Goal: Information Seeking & Learning: Understand process/instructions

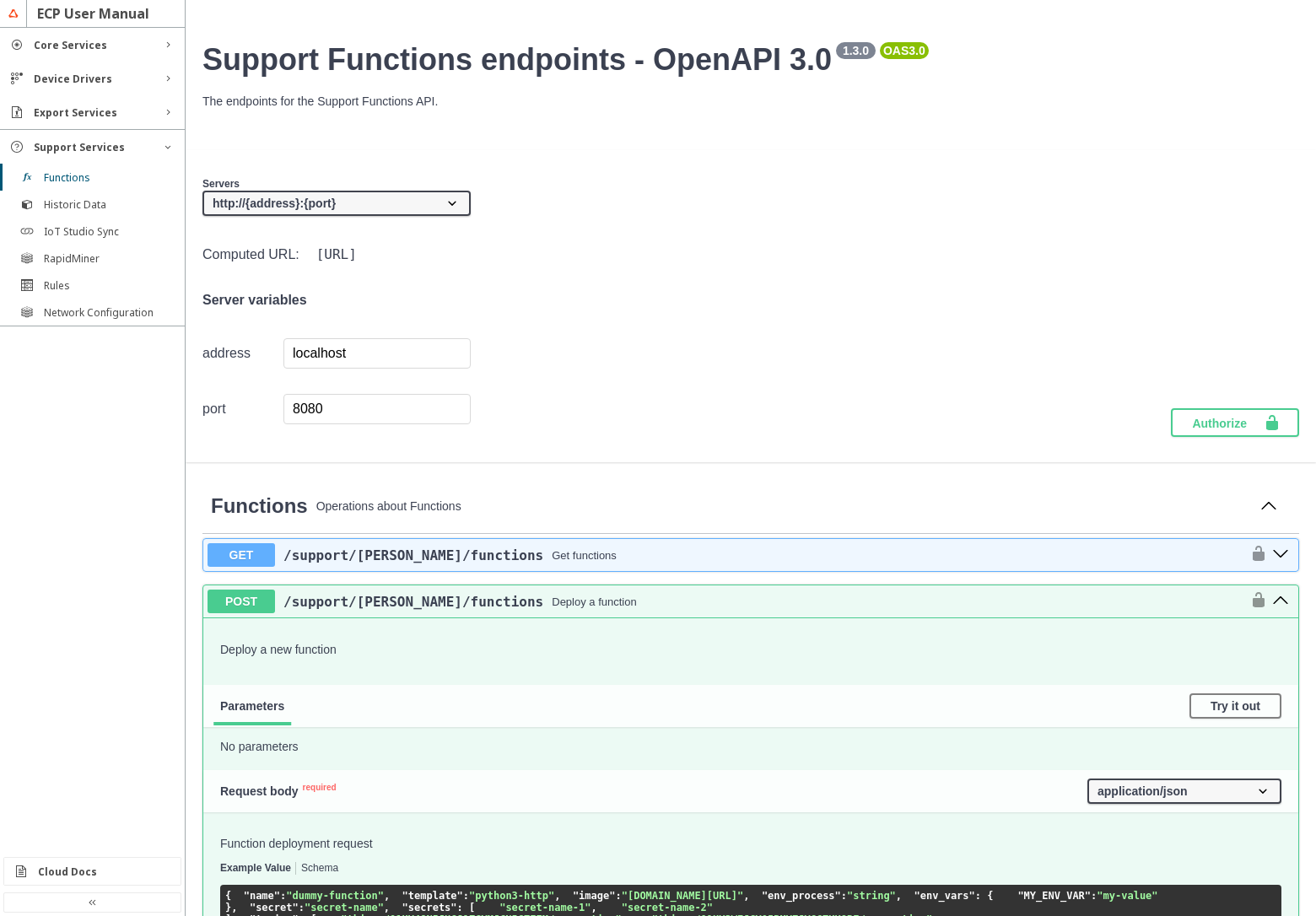
scroll to position [381, 0]
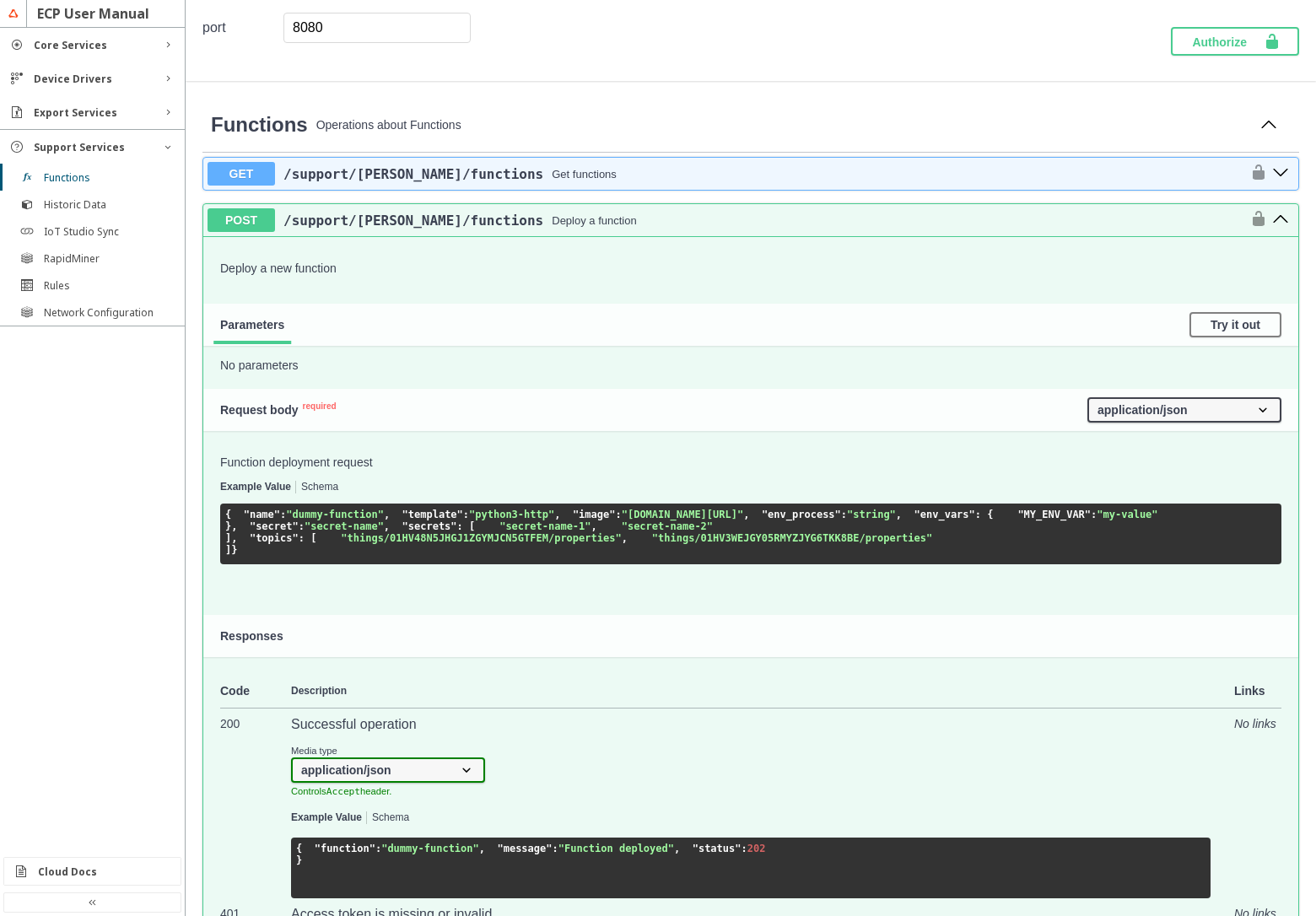
click at [314, 491] on button "Schema" at bounding box center [319, 488] width 37 height 12
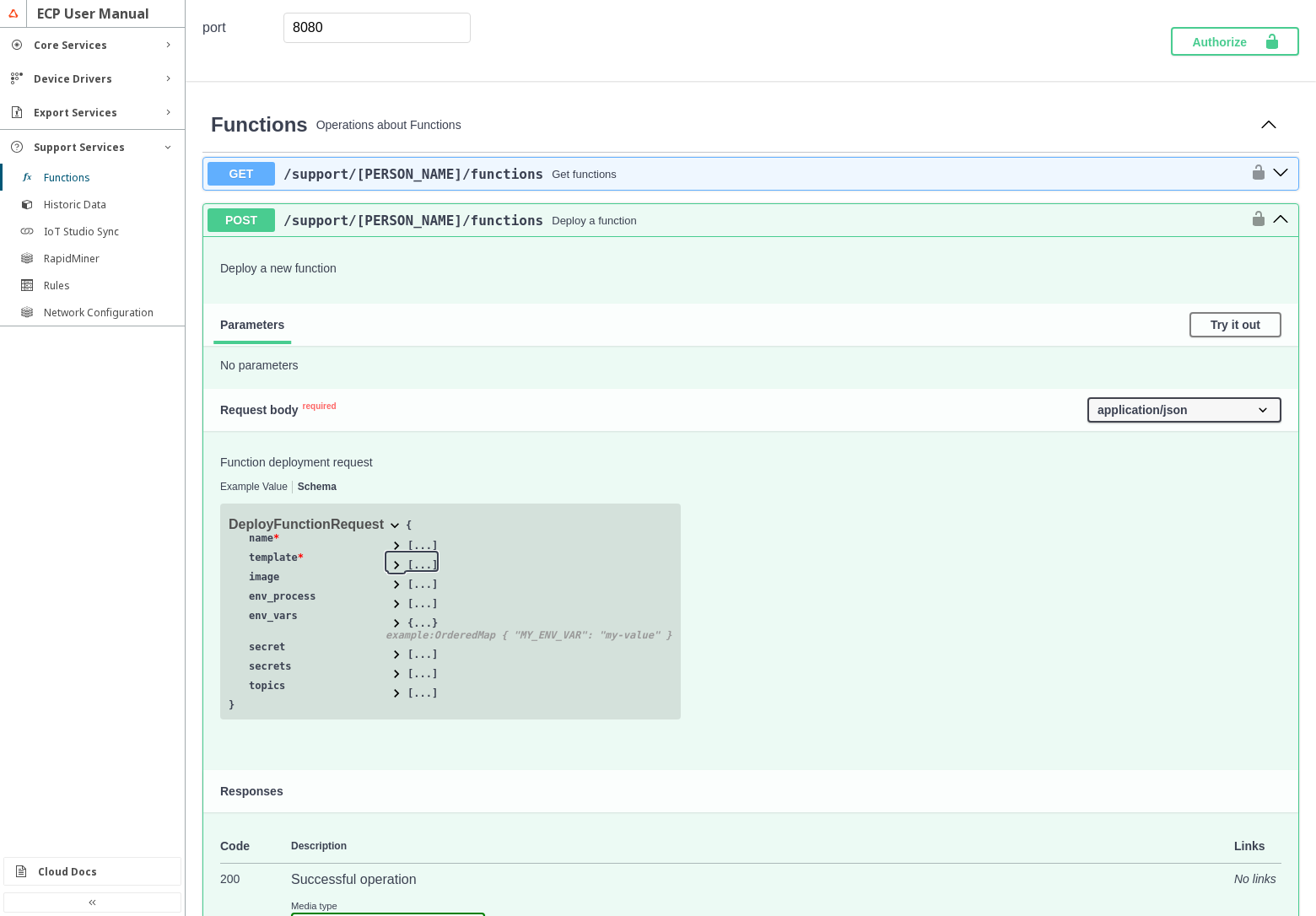
click at [397, 565] on span at bounding box center [397, 565] width 17 height 17
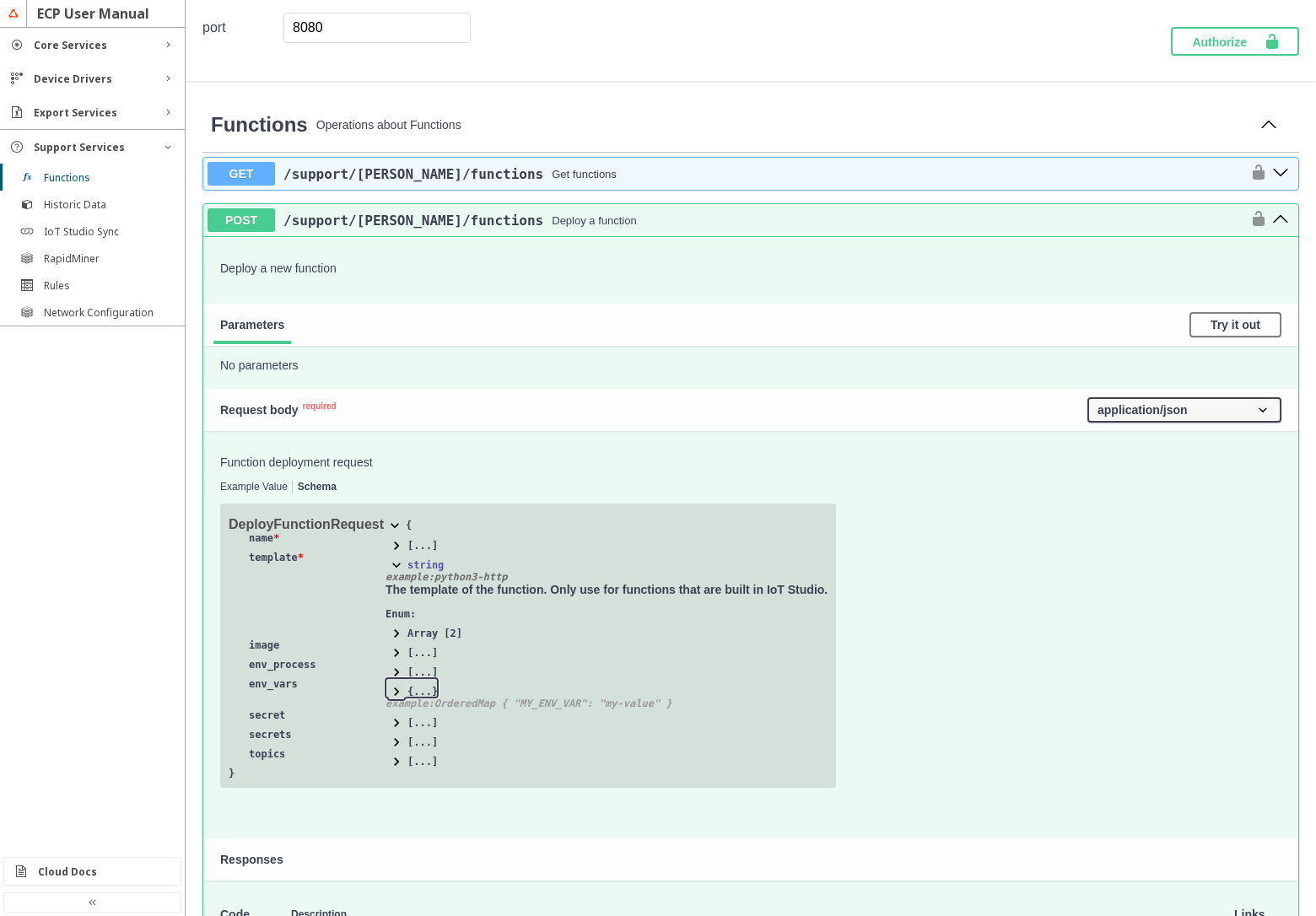
click at [399, 698] on span at bounding box center [397, 692] width 17 height 17
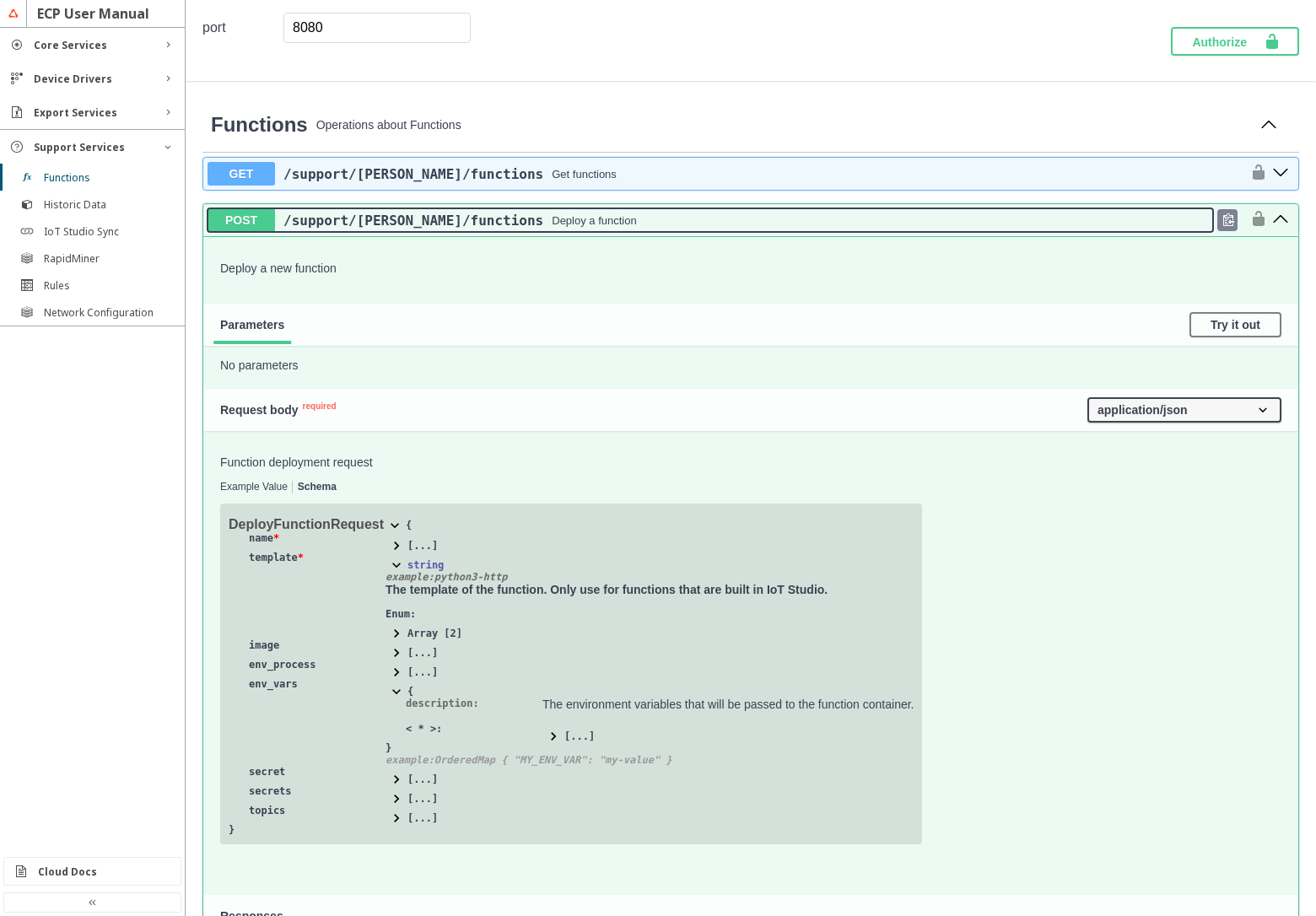
click at [712, 223] on div "/support /[PERSON_NAME] /functions Deploy a function" at bounding box center [744, 220] width 938 height 16
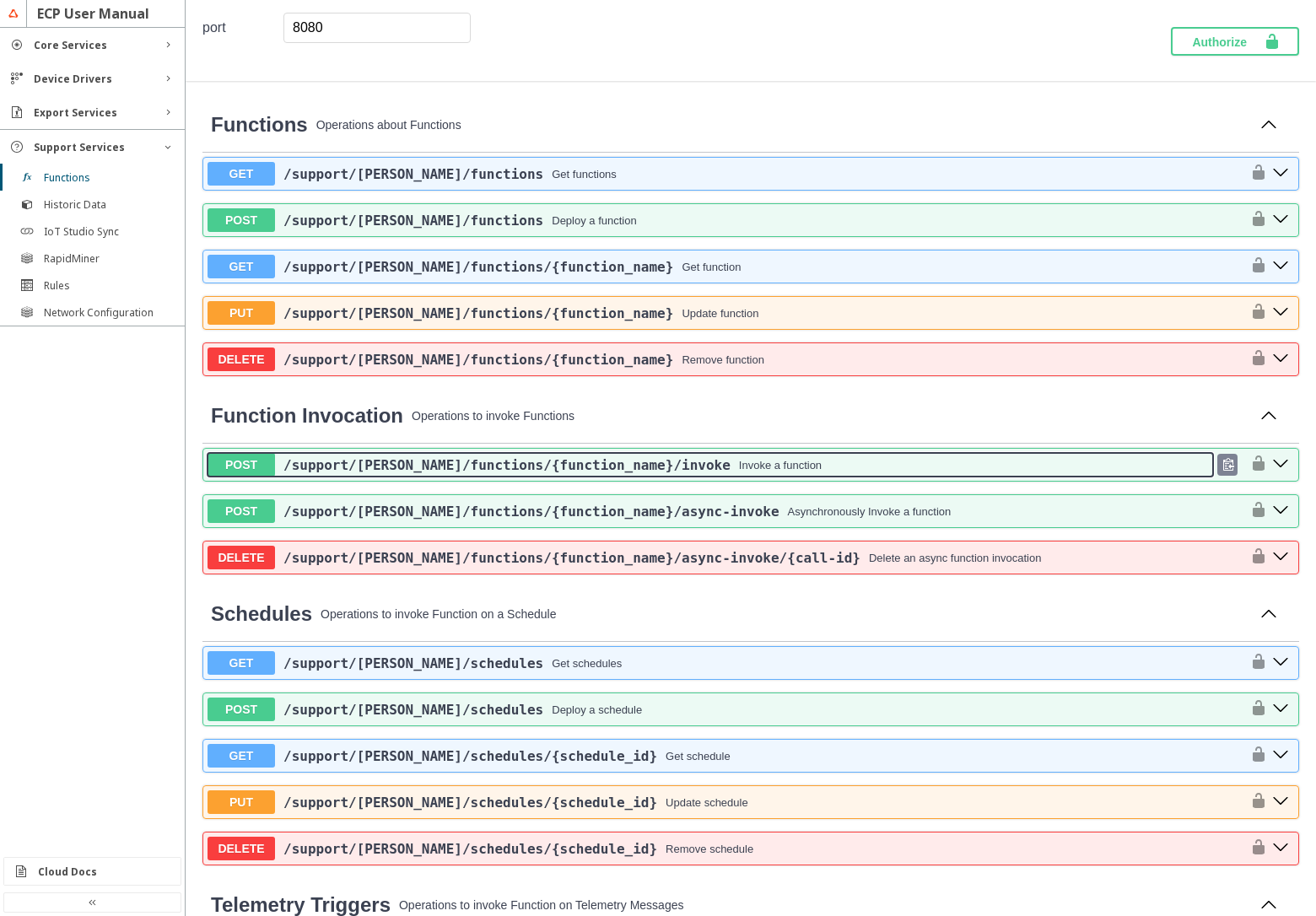
click at [762, 472] on div "/support /[PERSON_NAME] /functions /{function_name} /invoke Invoke a function" at bounding box center [744, 465] width 938 height 16
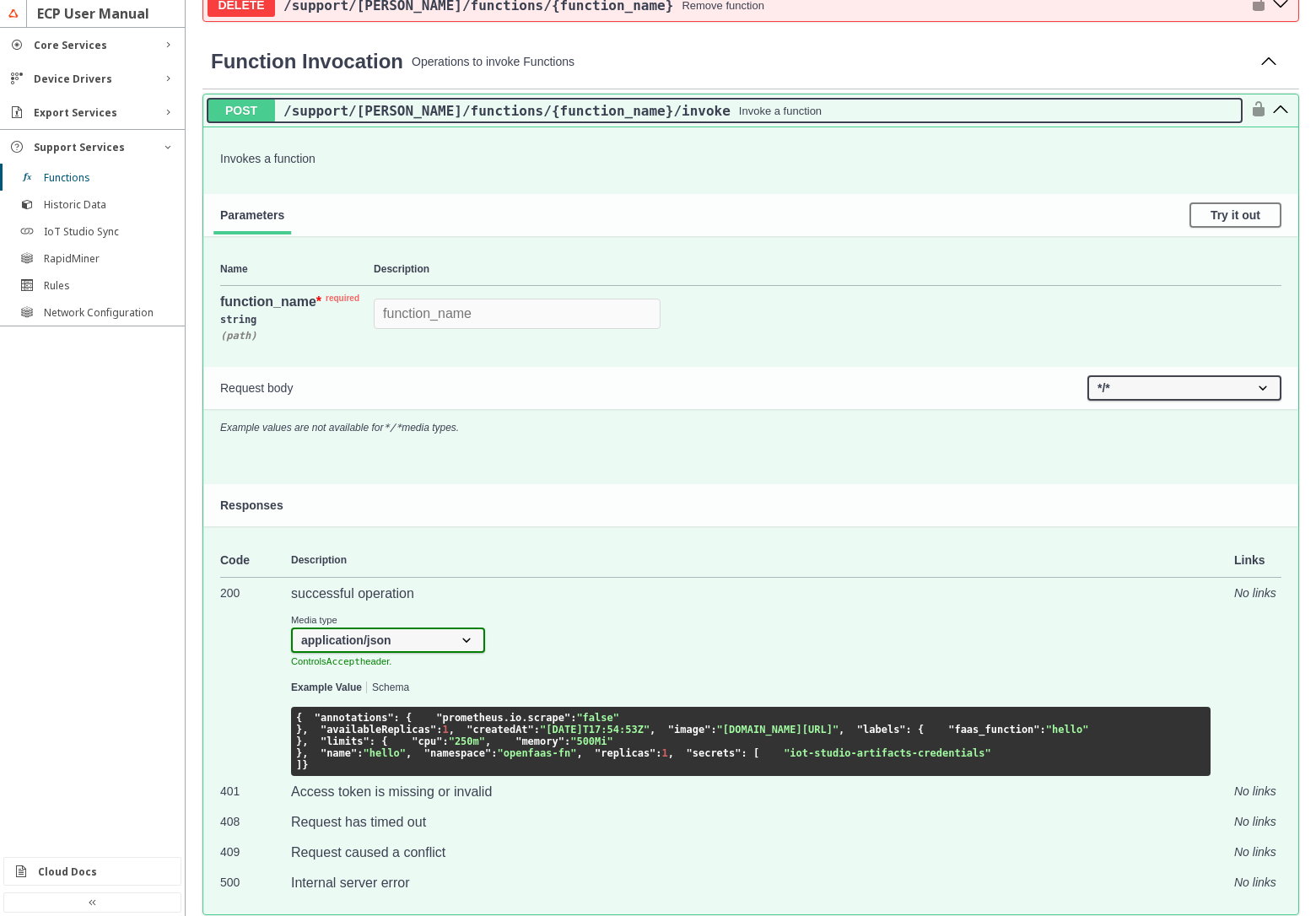
scroll to position [685, 0]
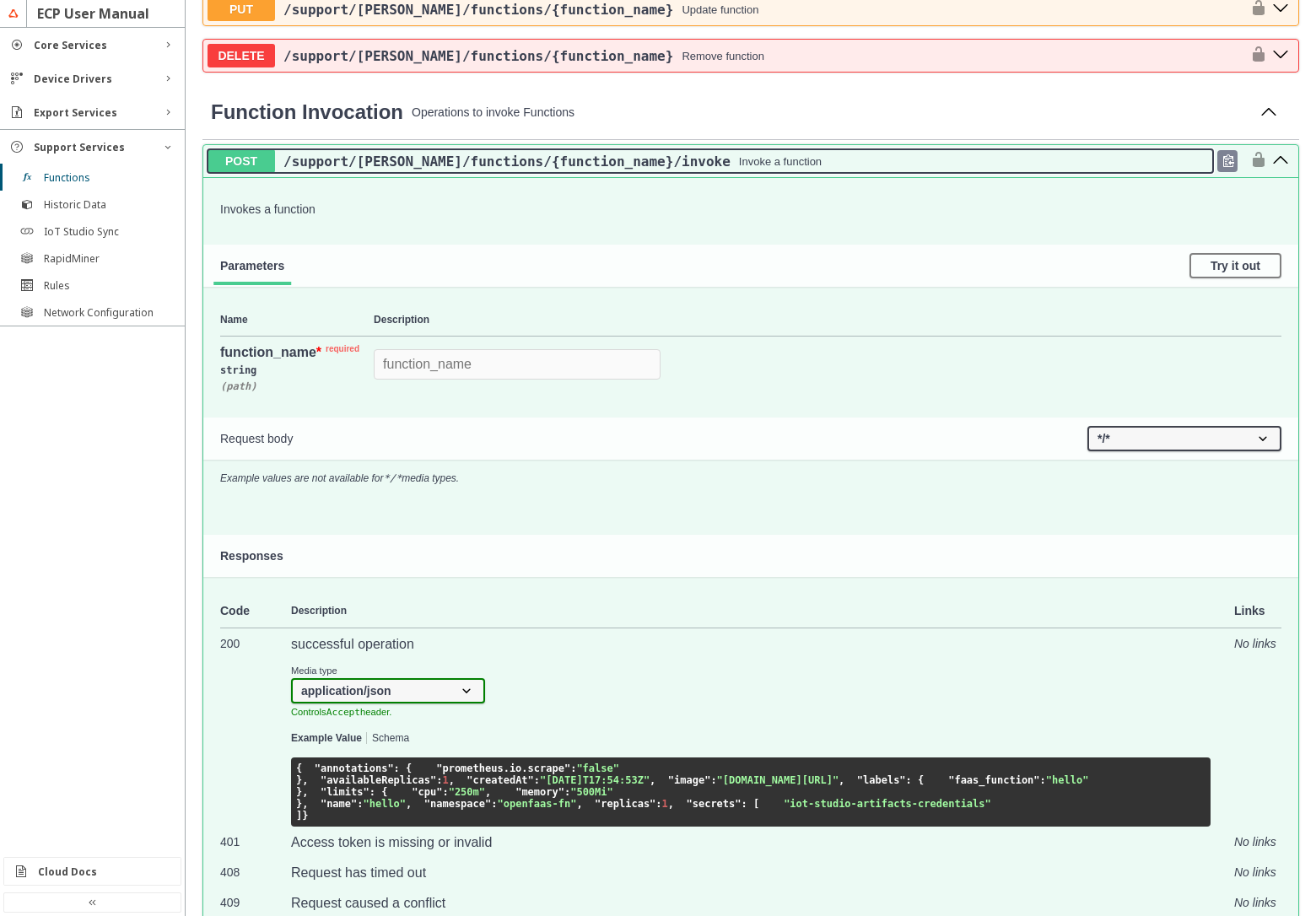
click at [725, 170] on button "POST /support /[PERSON_NAME] /functions /{function_name} /invoke Invoke a funct…" at bounding box center [710, 161] width 1005 height 23
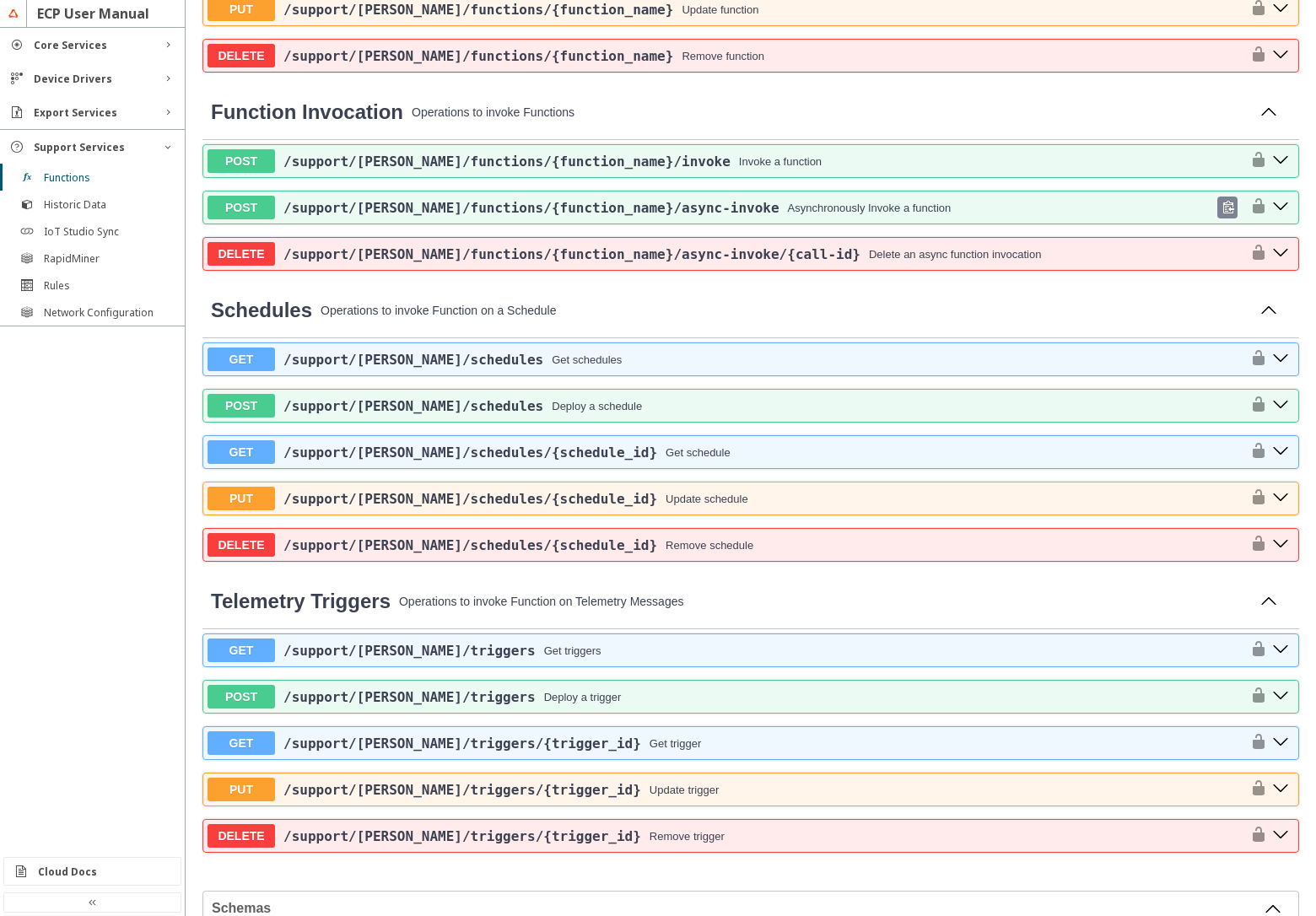
click at [691, 212] on span "/support /[PERSON_NAME] /functions /{function_name} /async-invoke" at bounding box center [532, 207] width 496 height 16
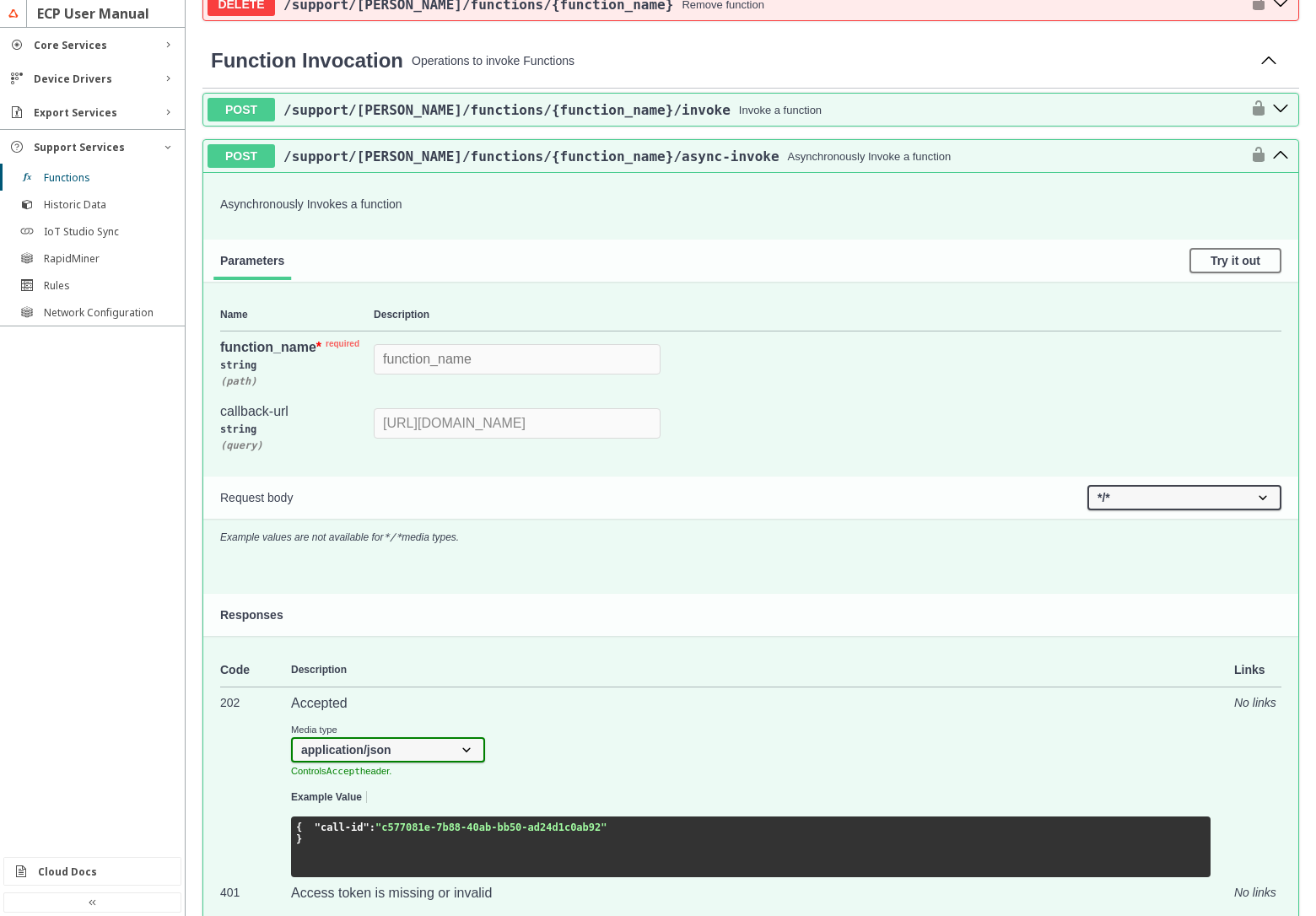
scroll to position [685, 0]
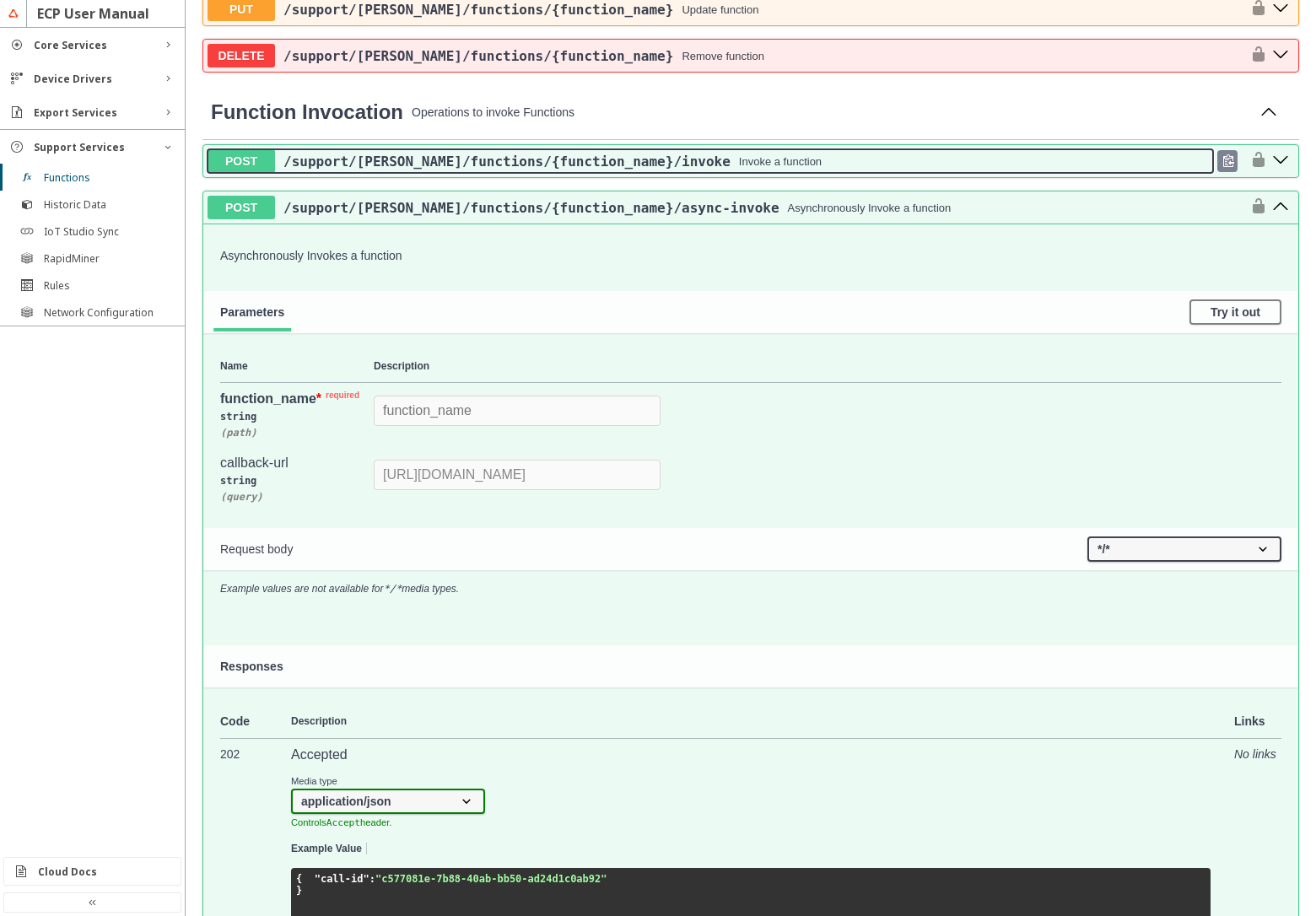
click at [739, 163] on div "Invoke a function" at bounding box center [780, 161] width 83 height 13
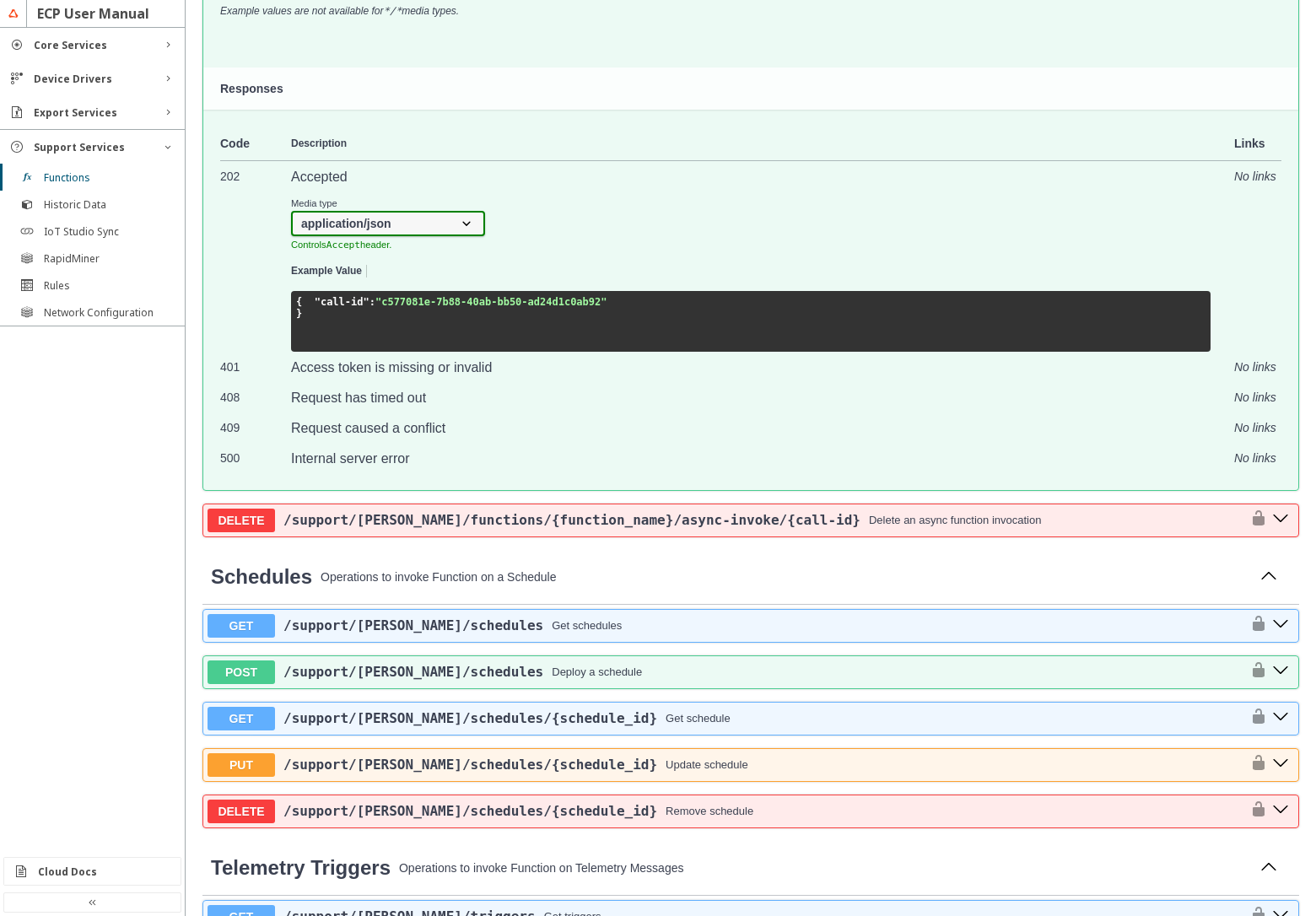
scroll to position [2102, 0]
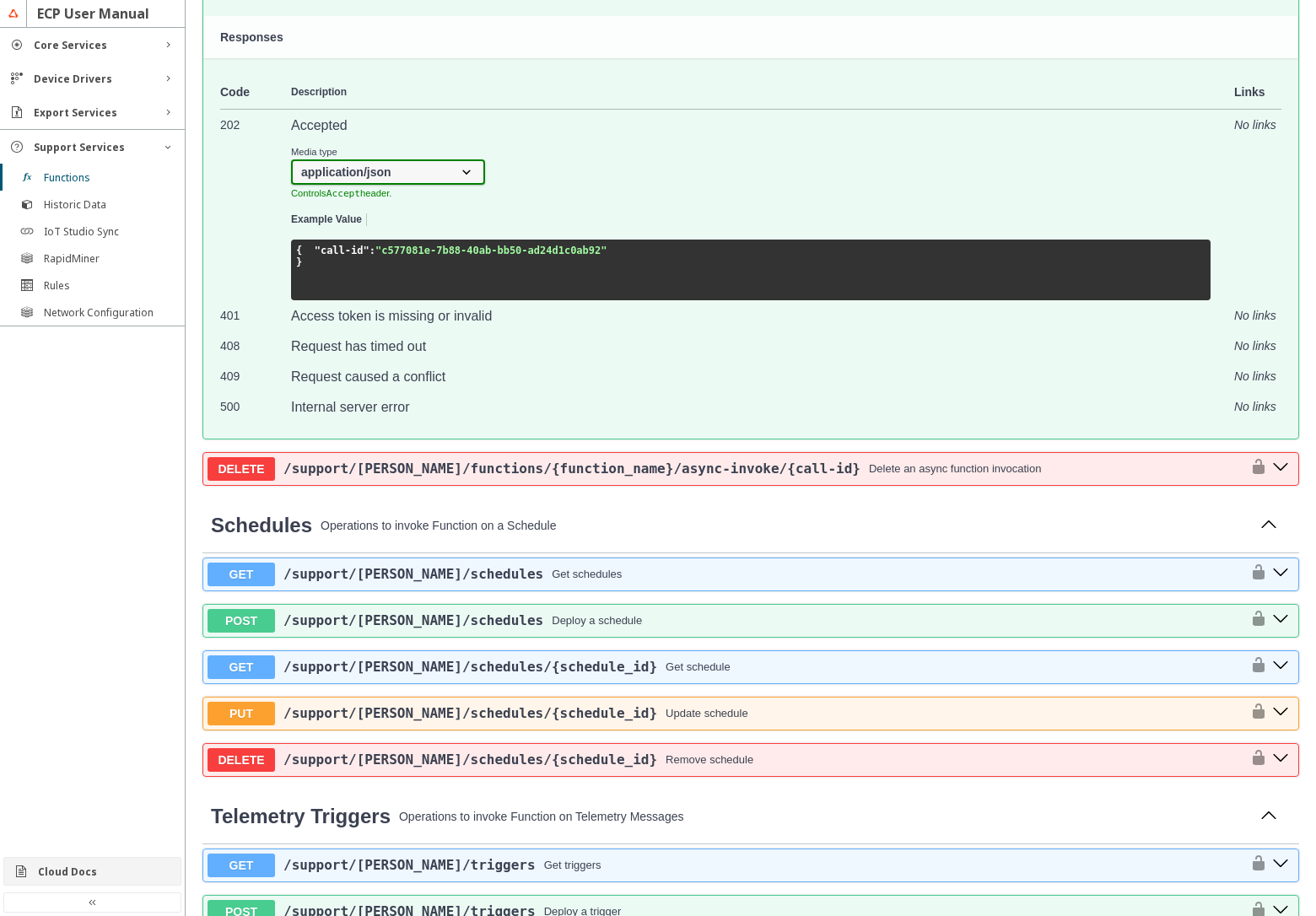
click at [67, 864] on div "Cloud Docs" at bounding box center [99, 871] width 122 height 15
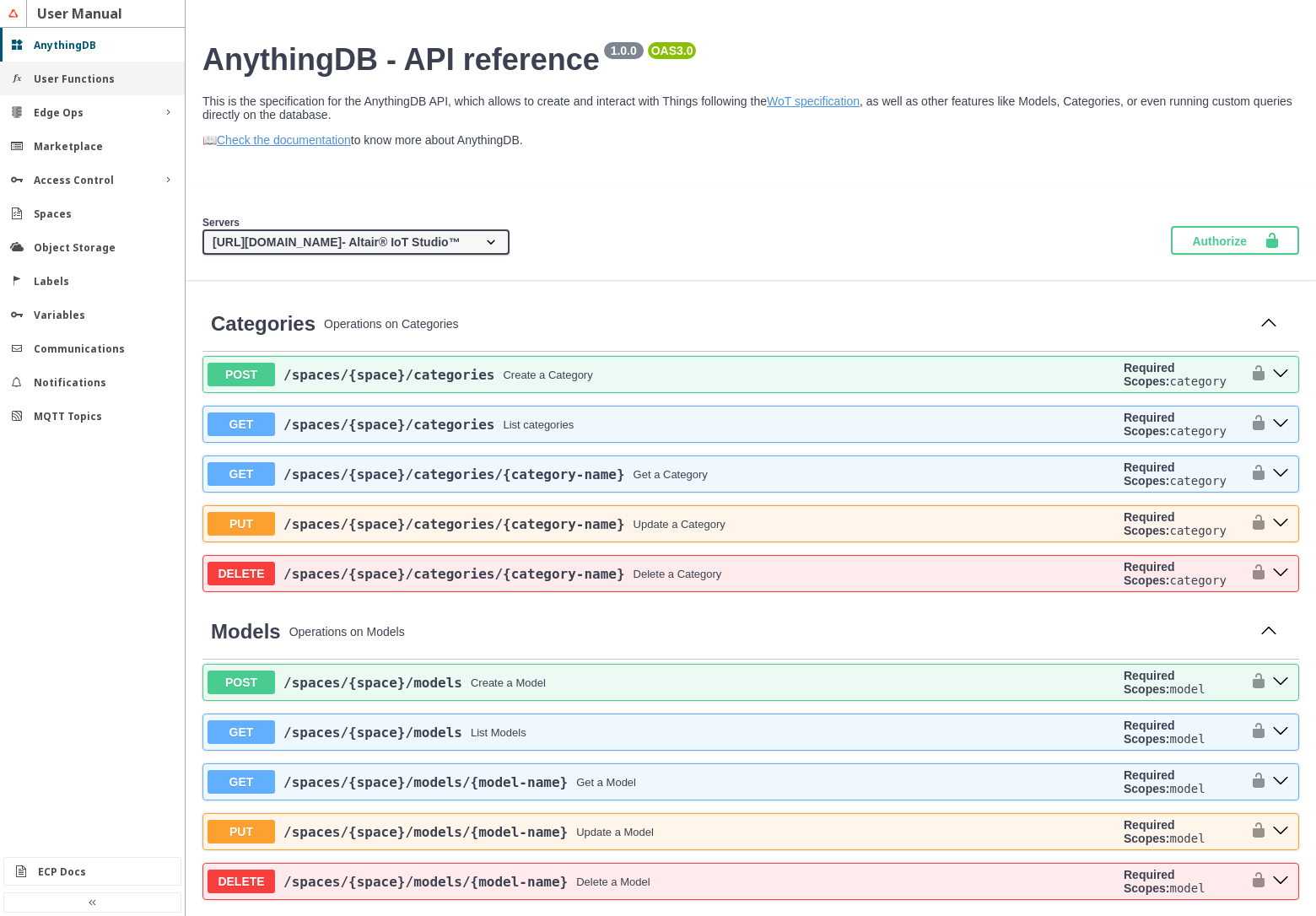
click at [73, 91] on div "User Functions" at bounding box center [92, 78] width 185 height 34
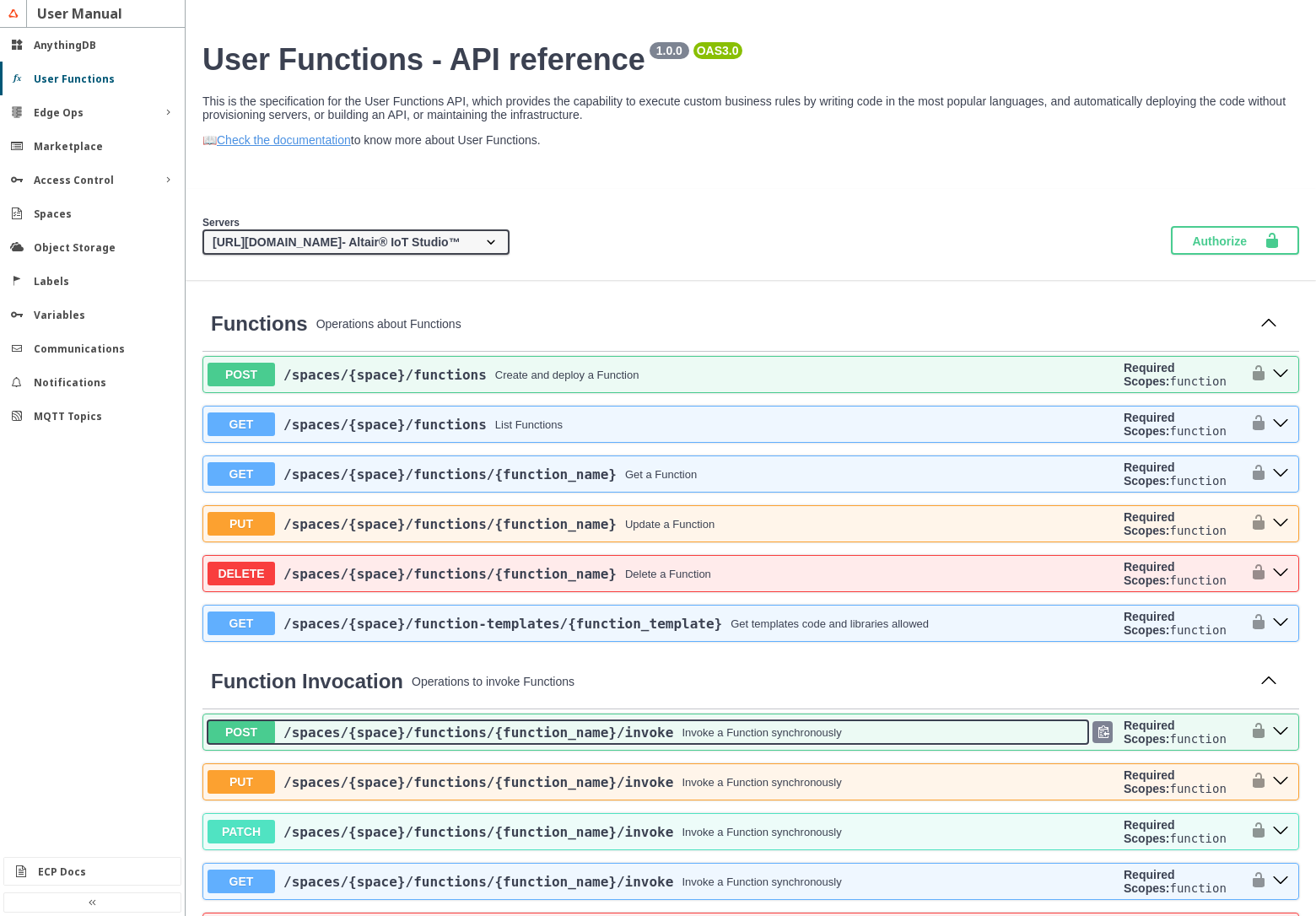
click at [704, 732] on div "Invoke a Function synchronously" at bounding box center [760, 732] width 159 height 13
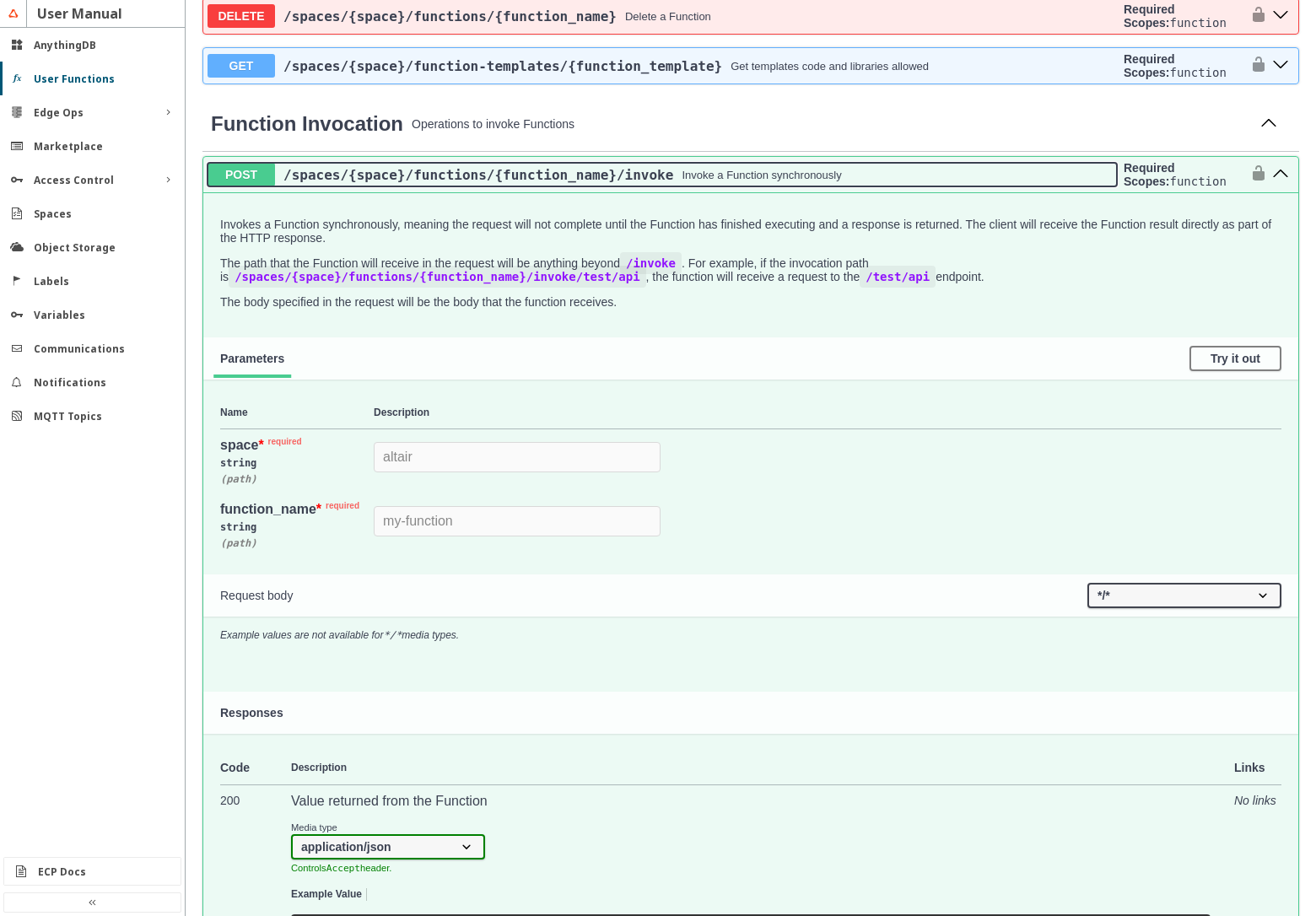
scroll to position [506, 0]
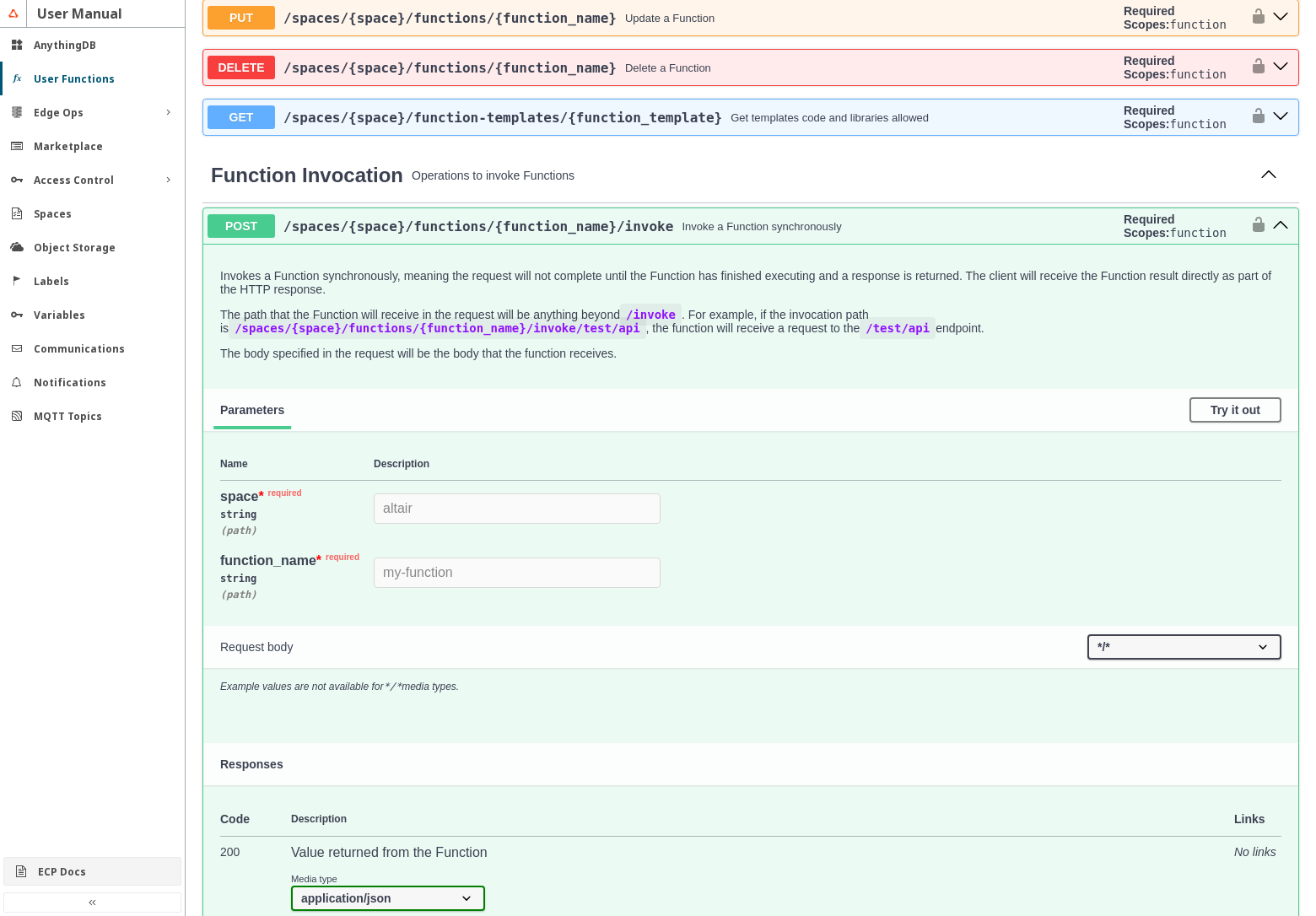
click at [0, 0] on slot "ECP Docs" at bounding box center [0, 0] width 0 height 0
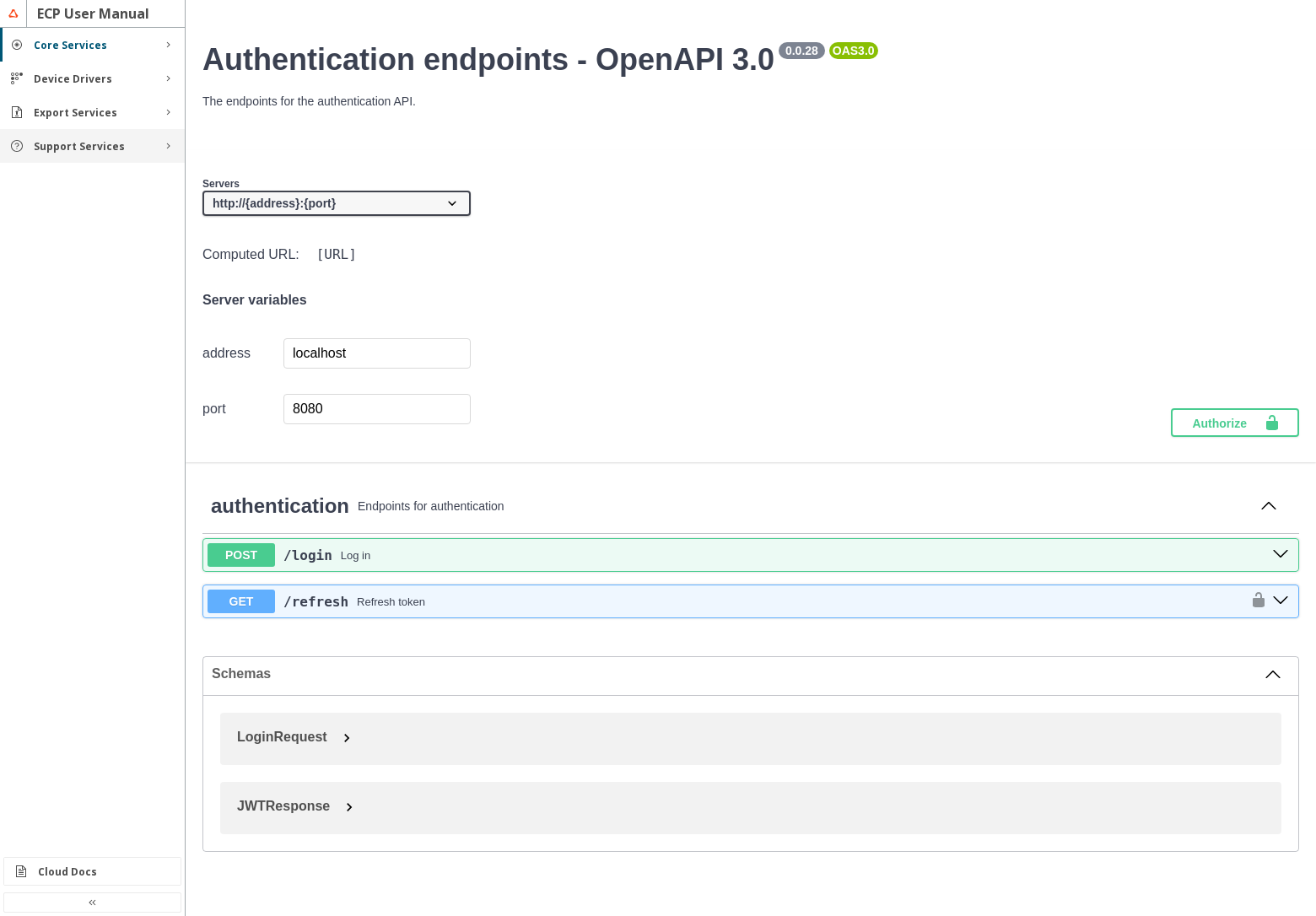
click at [103, 137] on div "Support Services" at bounding box center [92, 145] width 185 height 34
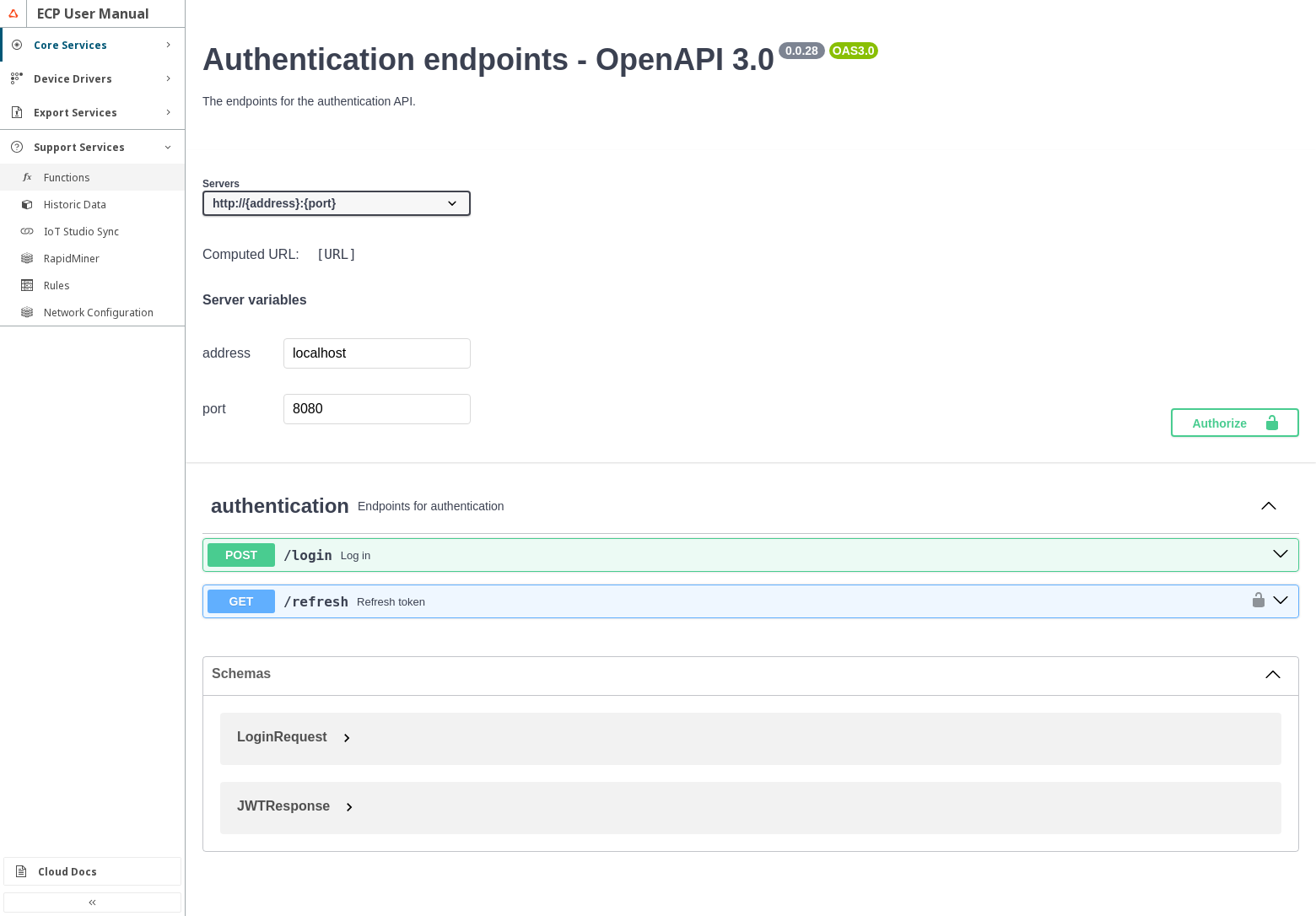
click at [108, 188] on div "Functions" at bounding box center [92, 176] width 185 height 27
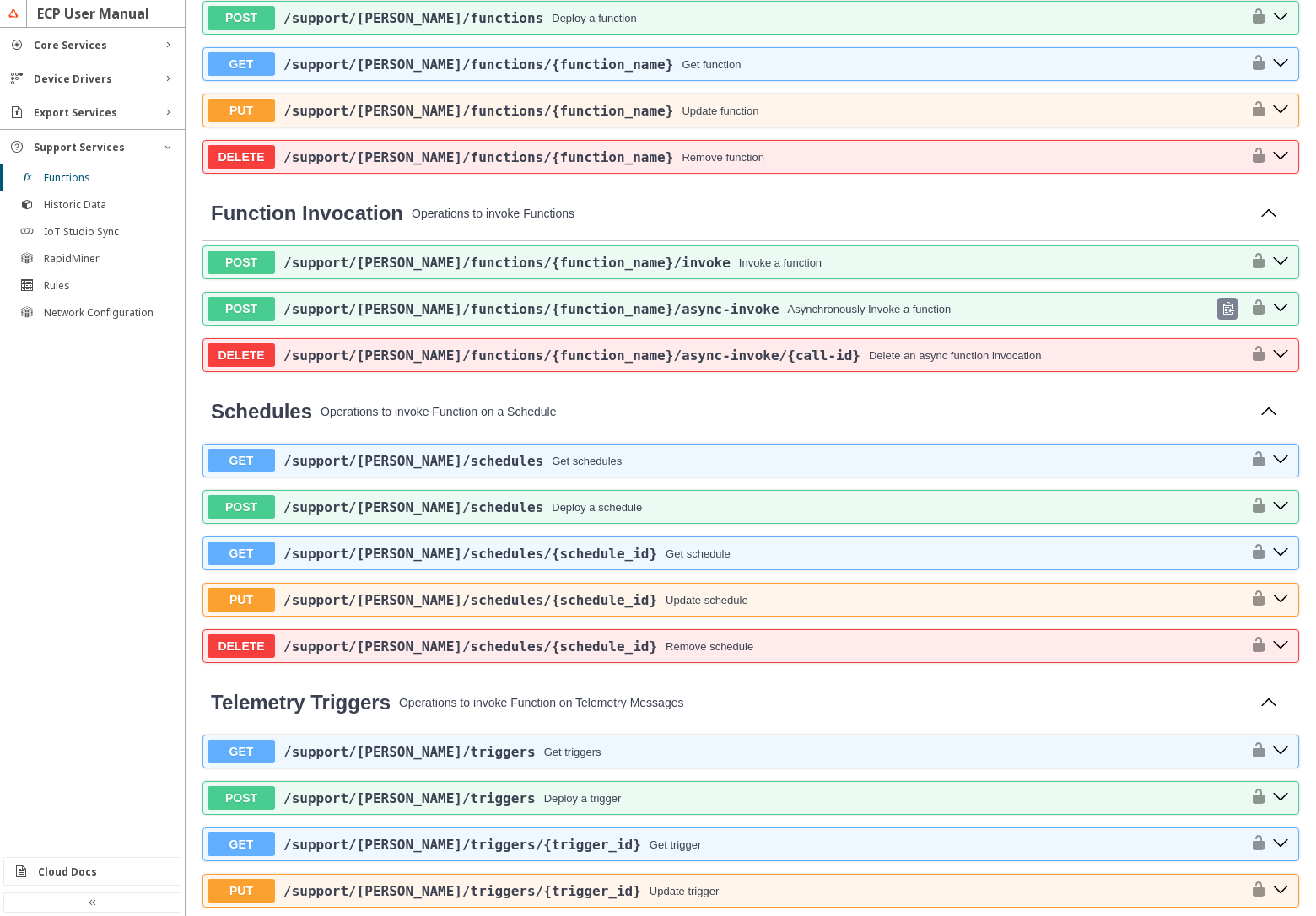
scroll to position [607, 0]
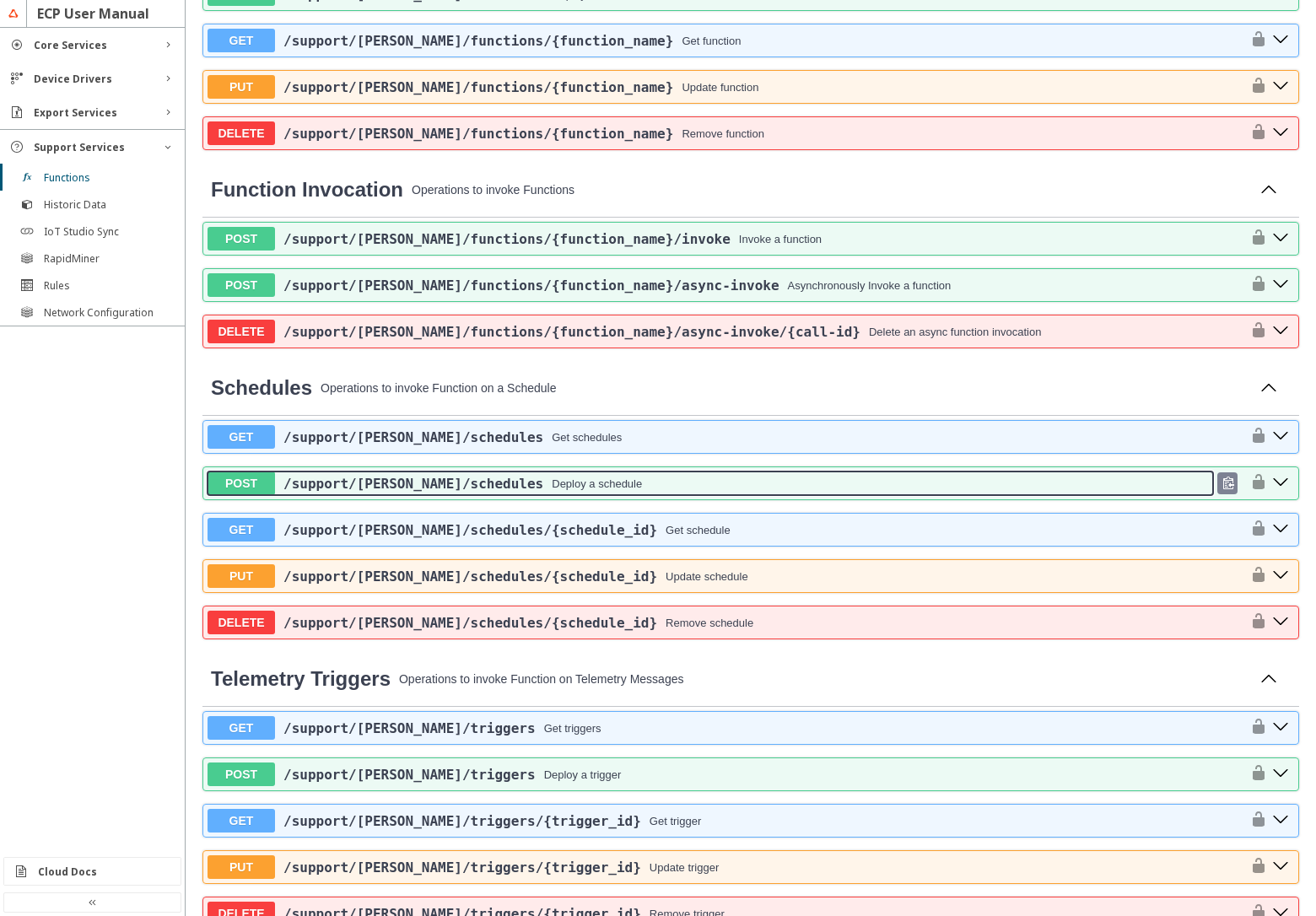
click at [633, 486] on div "/support /[PERSON_NAME] /schedules Deploy a schedule" at bounding box center [744, 483] width 938 height 16
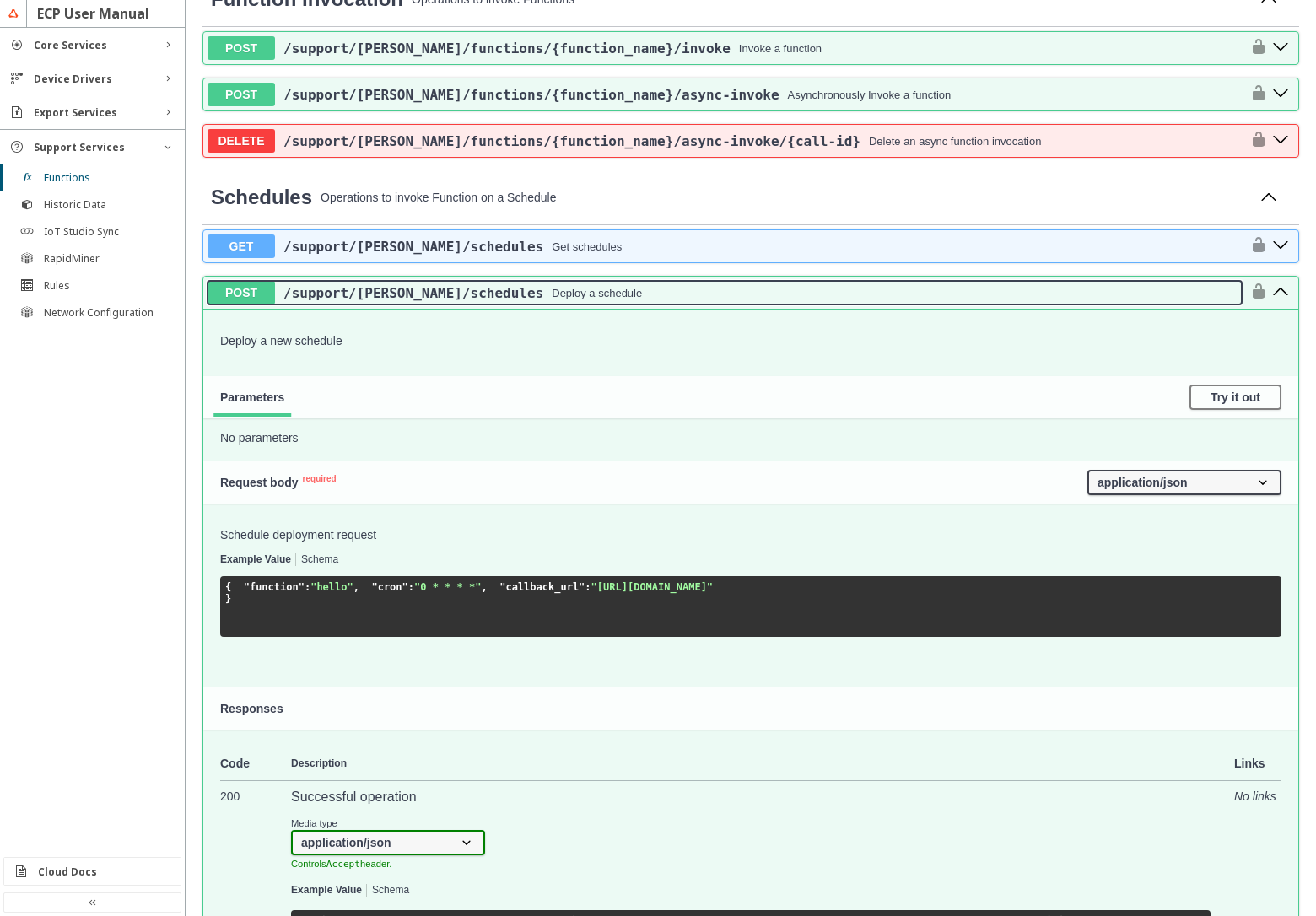
scroll to position [809, 0]
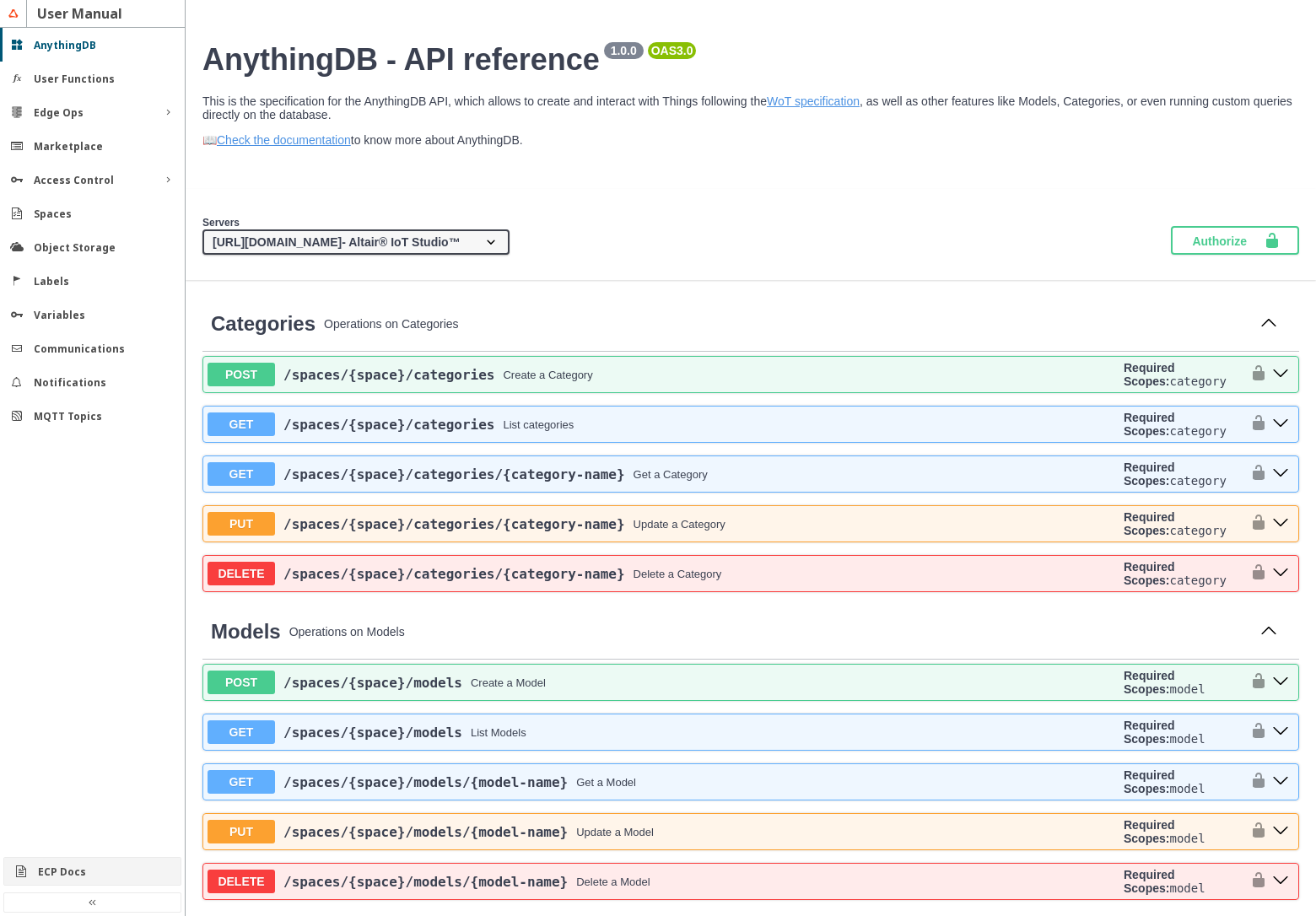
click at [129, 865] on div "ECP Docs" at bounding box center [99, 871] width 122 height 15
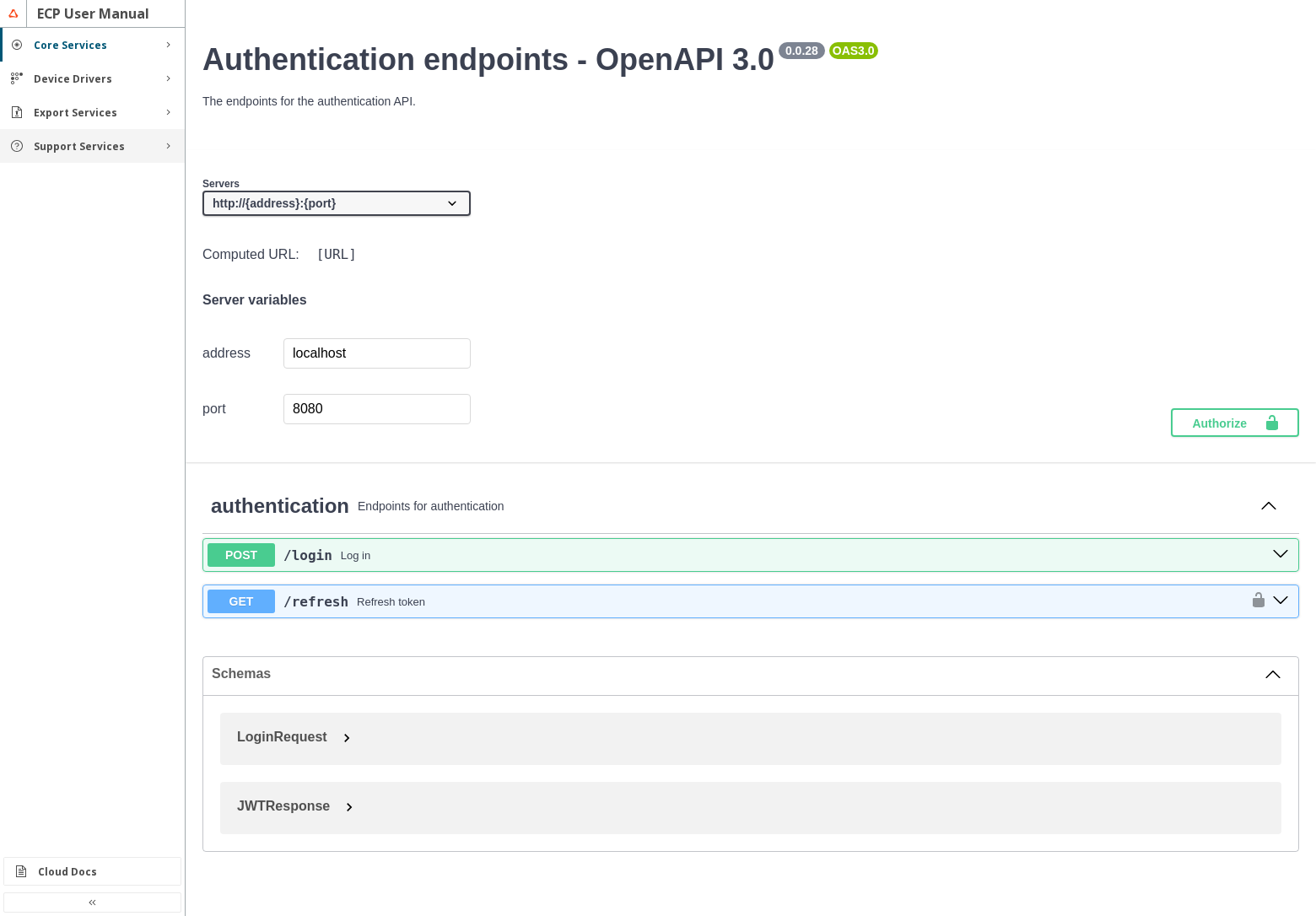
click at [87, 153] on div "Support Services" at bounding box center [92, 145] width 185 height 34
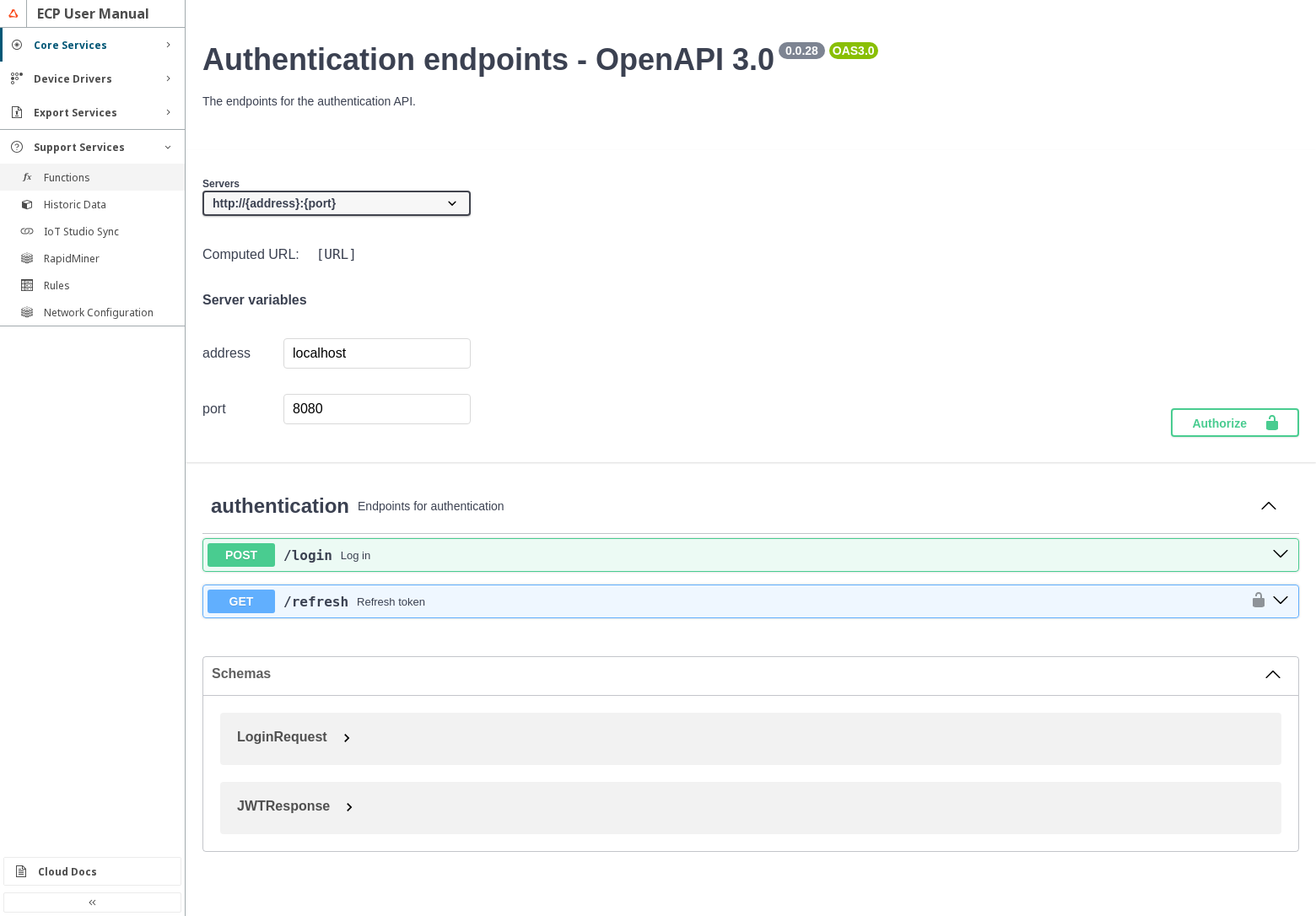
click at [0, 0] on slot "Functions" at bounding box center [0, 0] width 0 height 0
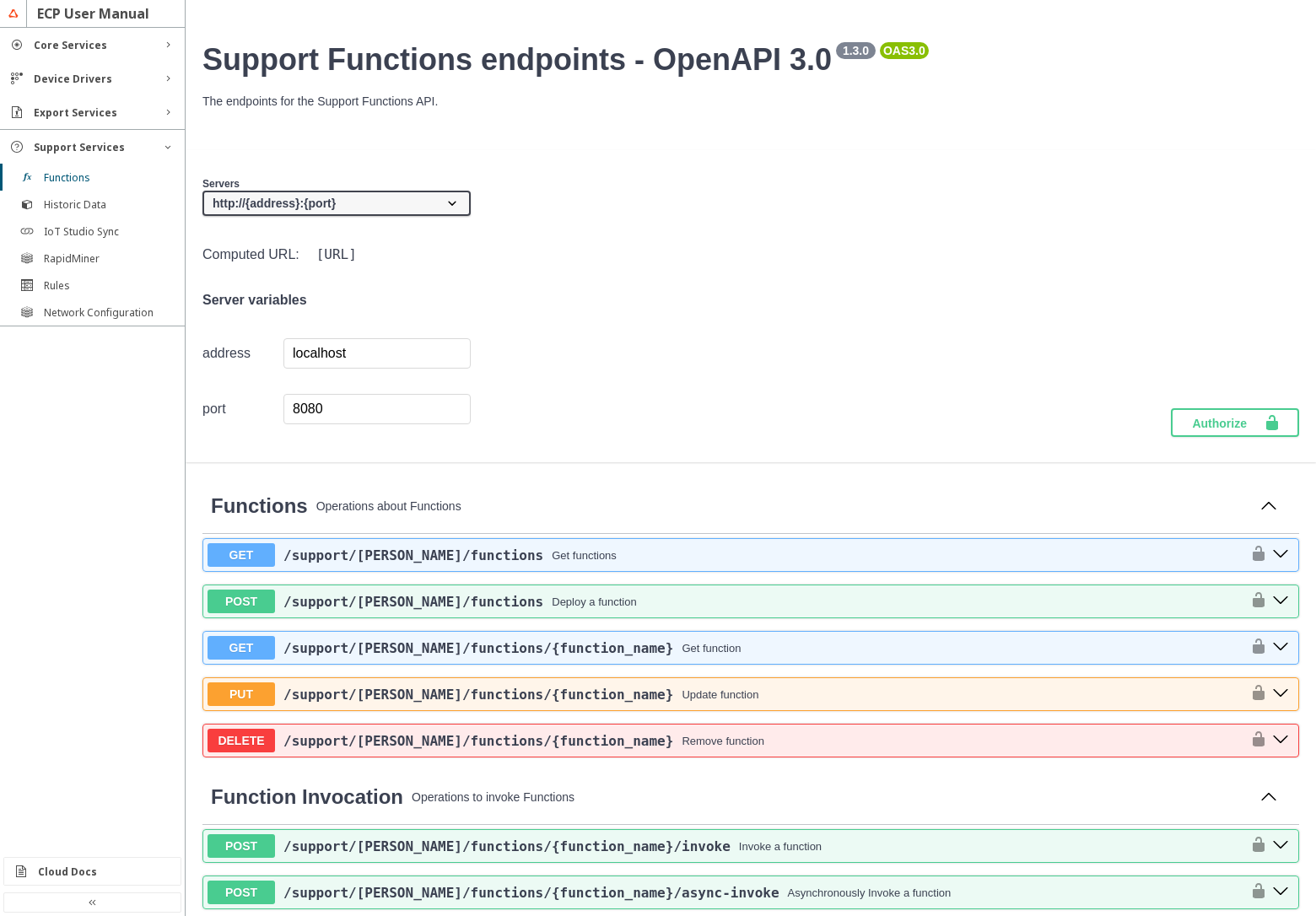
scroll to position [304, 0]
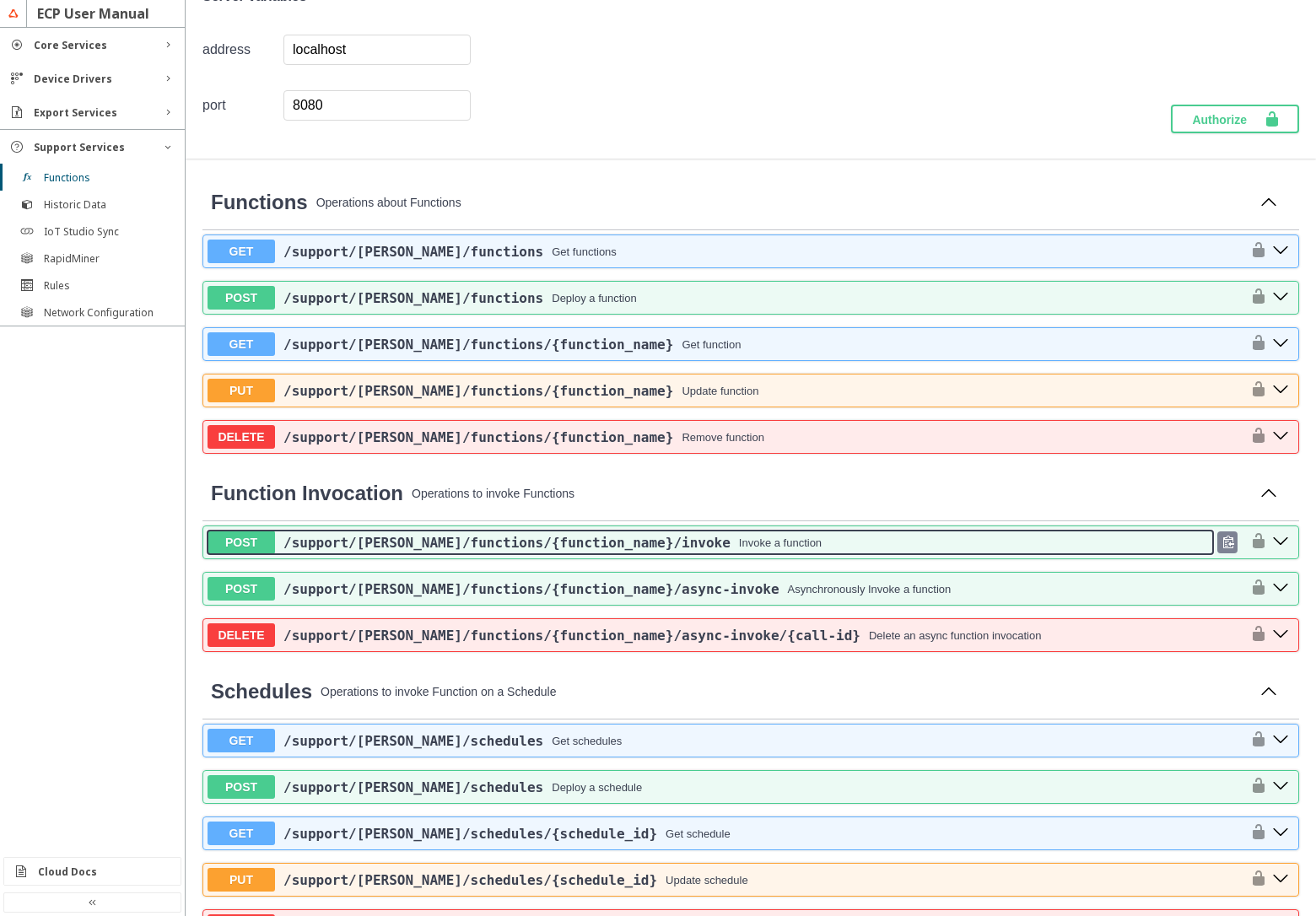
click at [739, 544] on div "Invoke a function" at bounding box center [780, 543] width 83 height 13
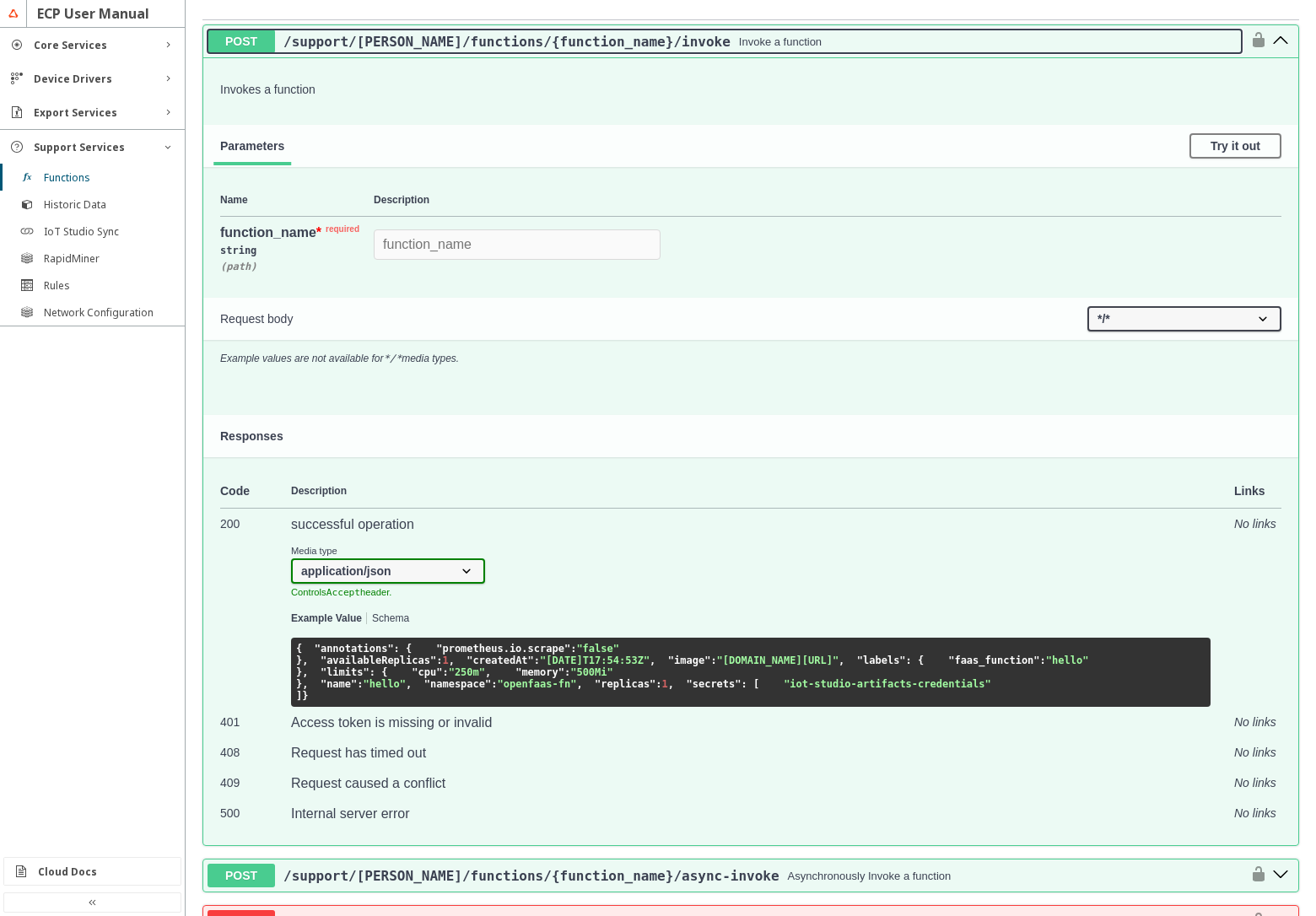
scroll to position [809, 0]
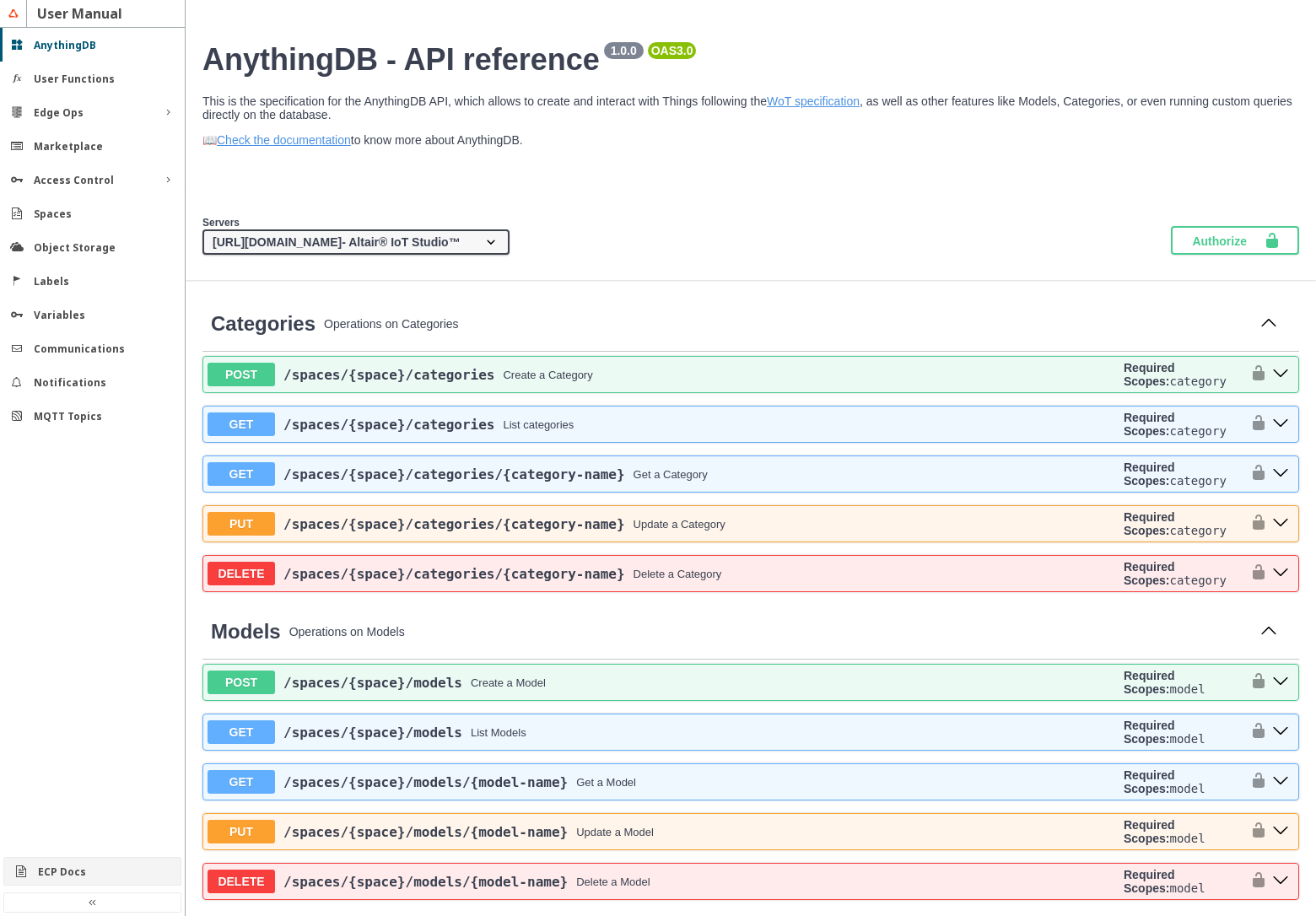
click at [0, 0] on slot "ECP Docs" at bounding box center [0, 0] width 0 height 0
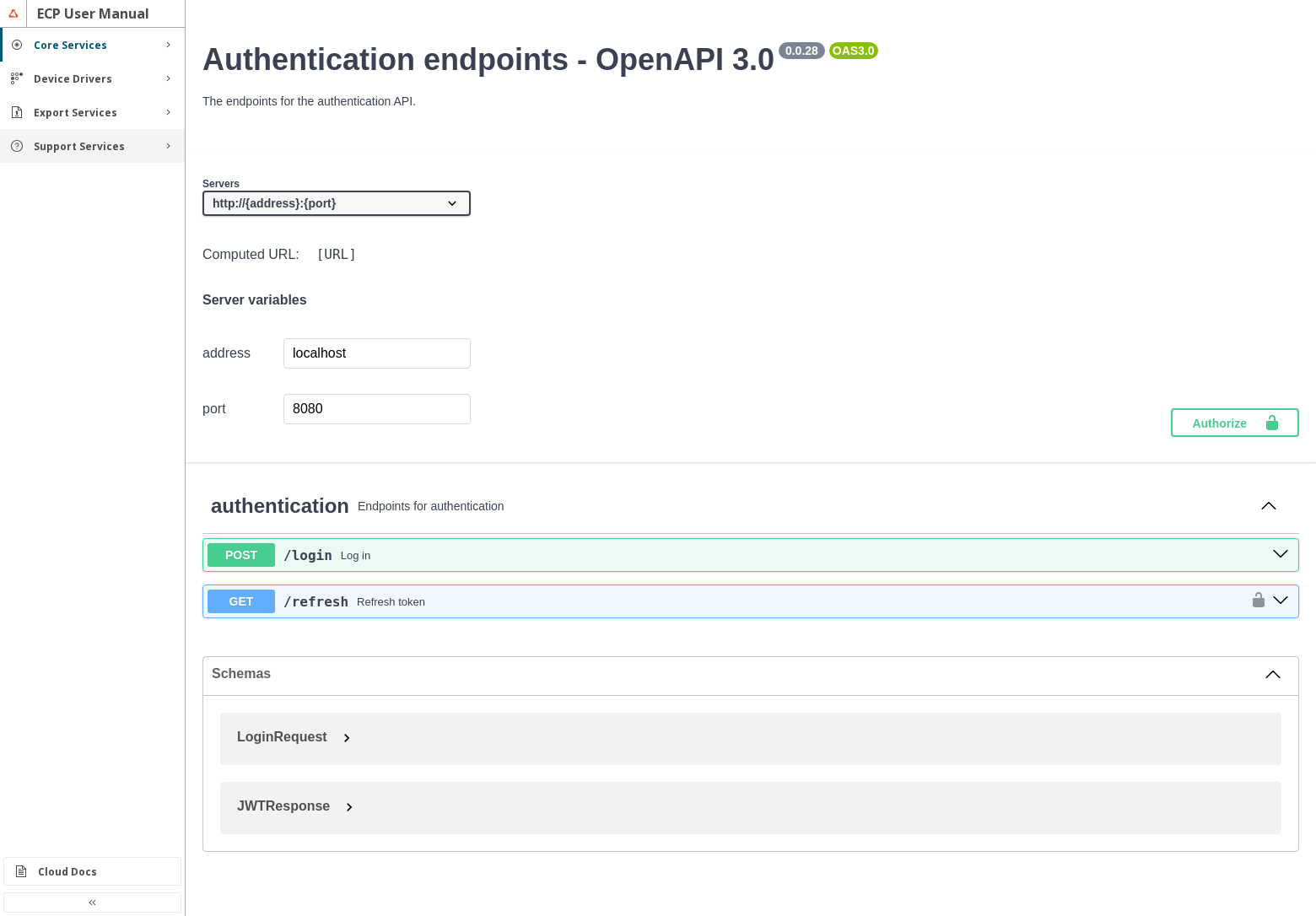
click at [119, 137] on div "Support Services" at bounding box center [92, 145] width 185 height 34
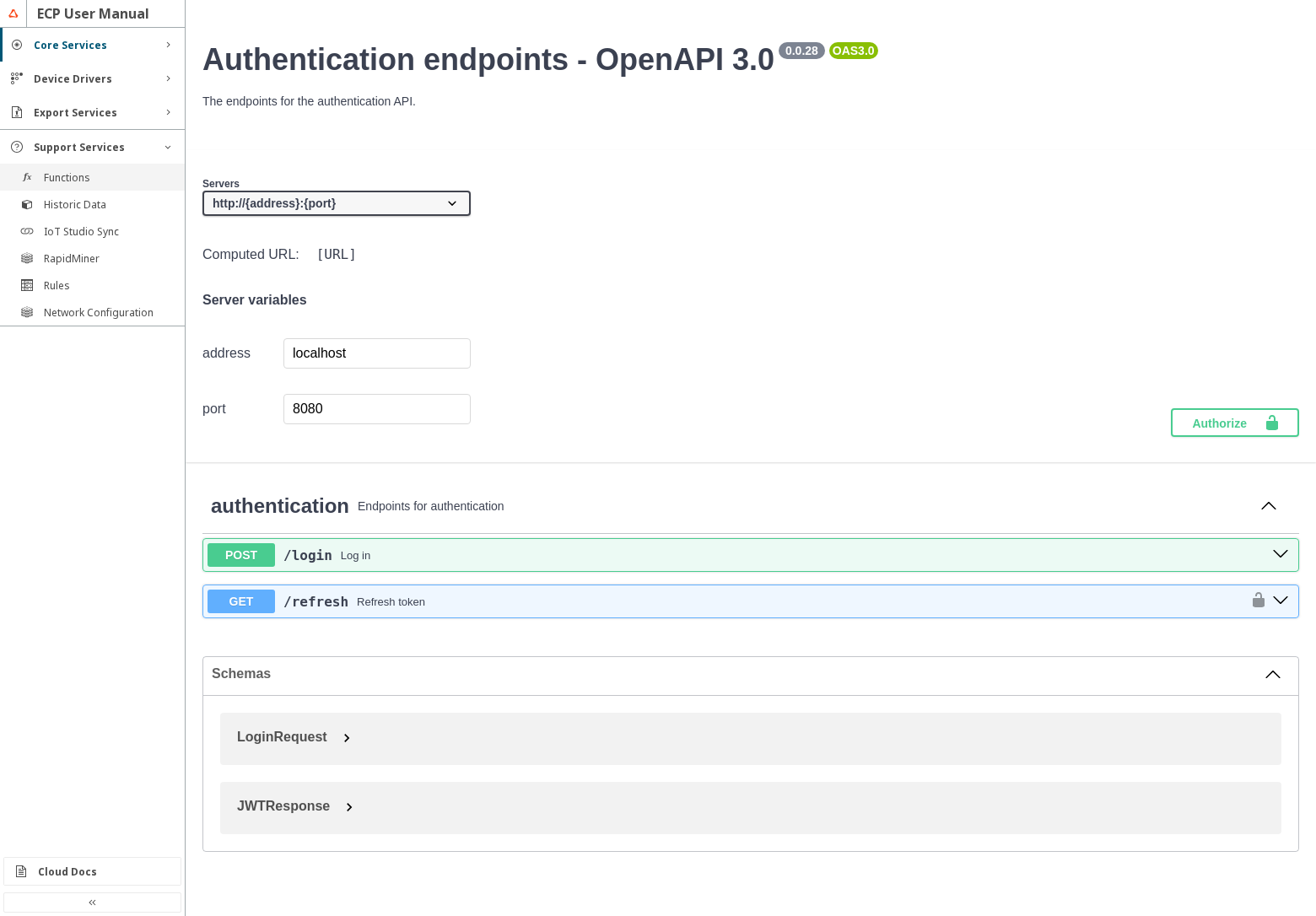
click at [106, 167] on div "Functions" at bounding box center [92, 176] width 185 height 27
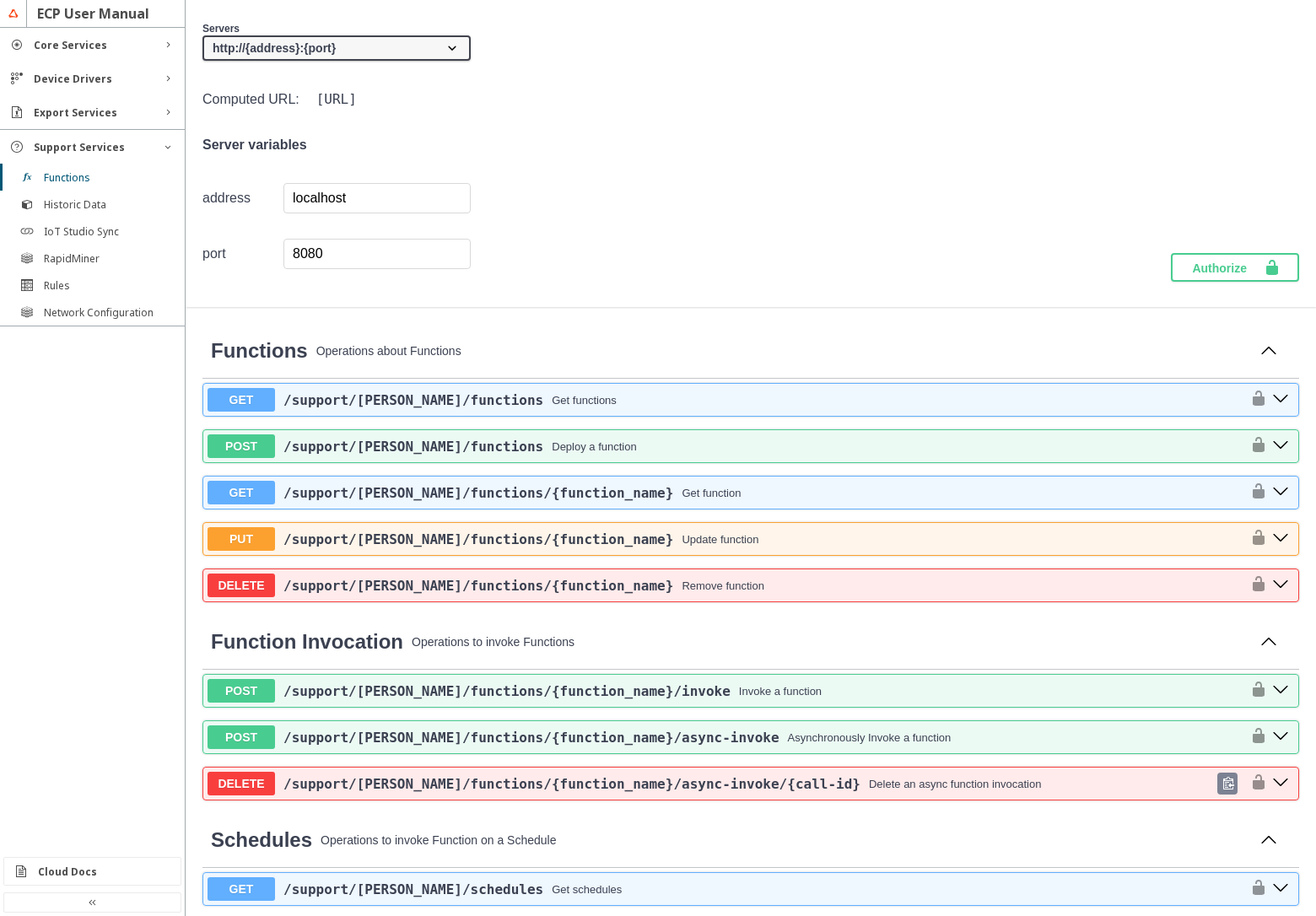
scroll to position [304, 0]
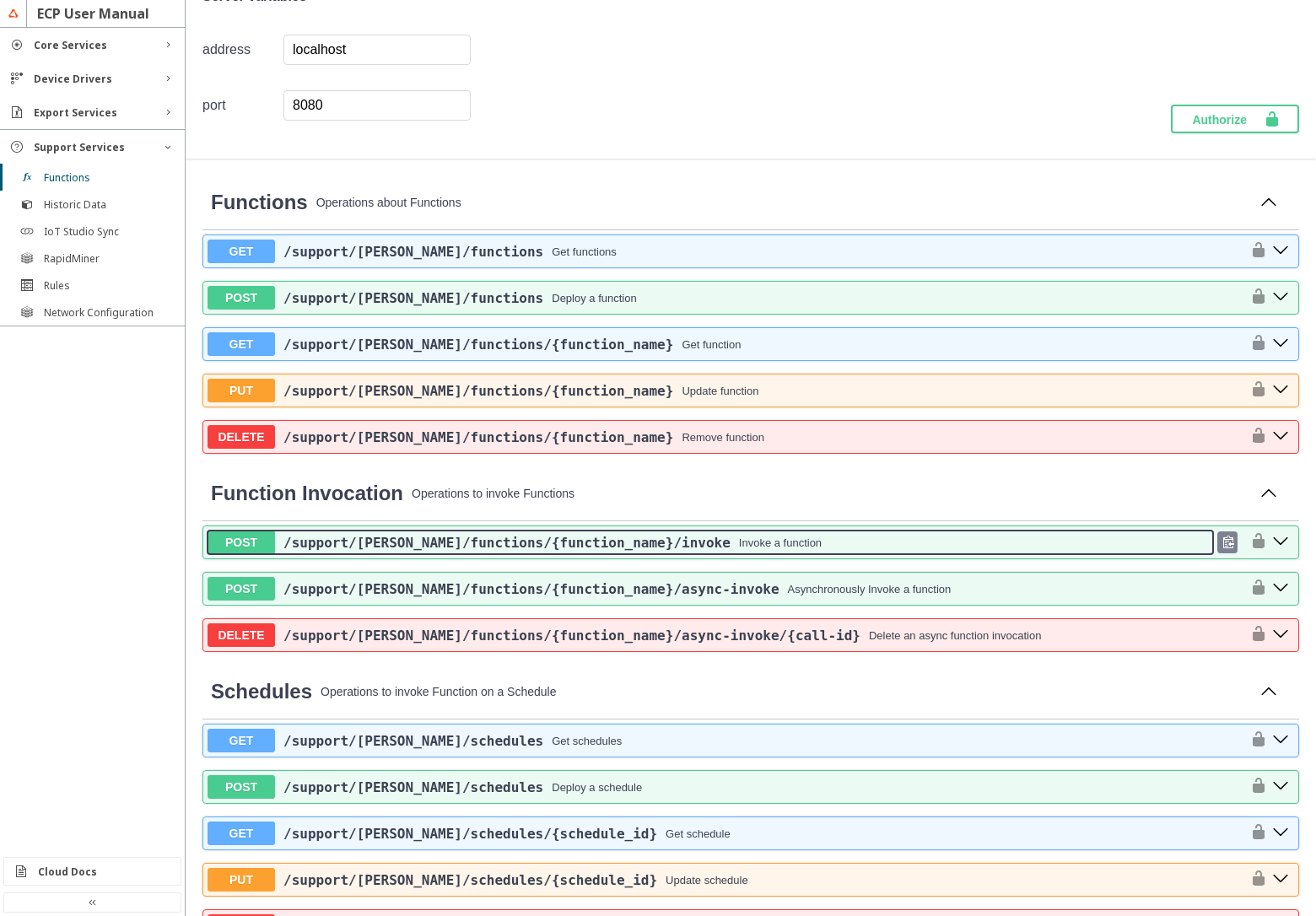
click at [739, 544] on div "Invoke a function" at bounding box center [780, 543] width 83 height 13
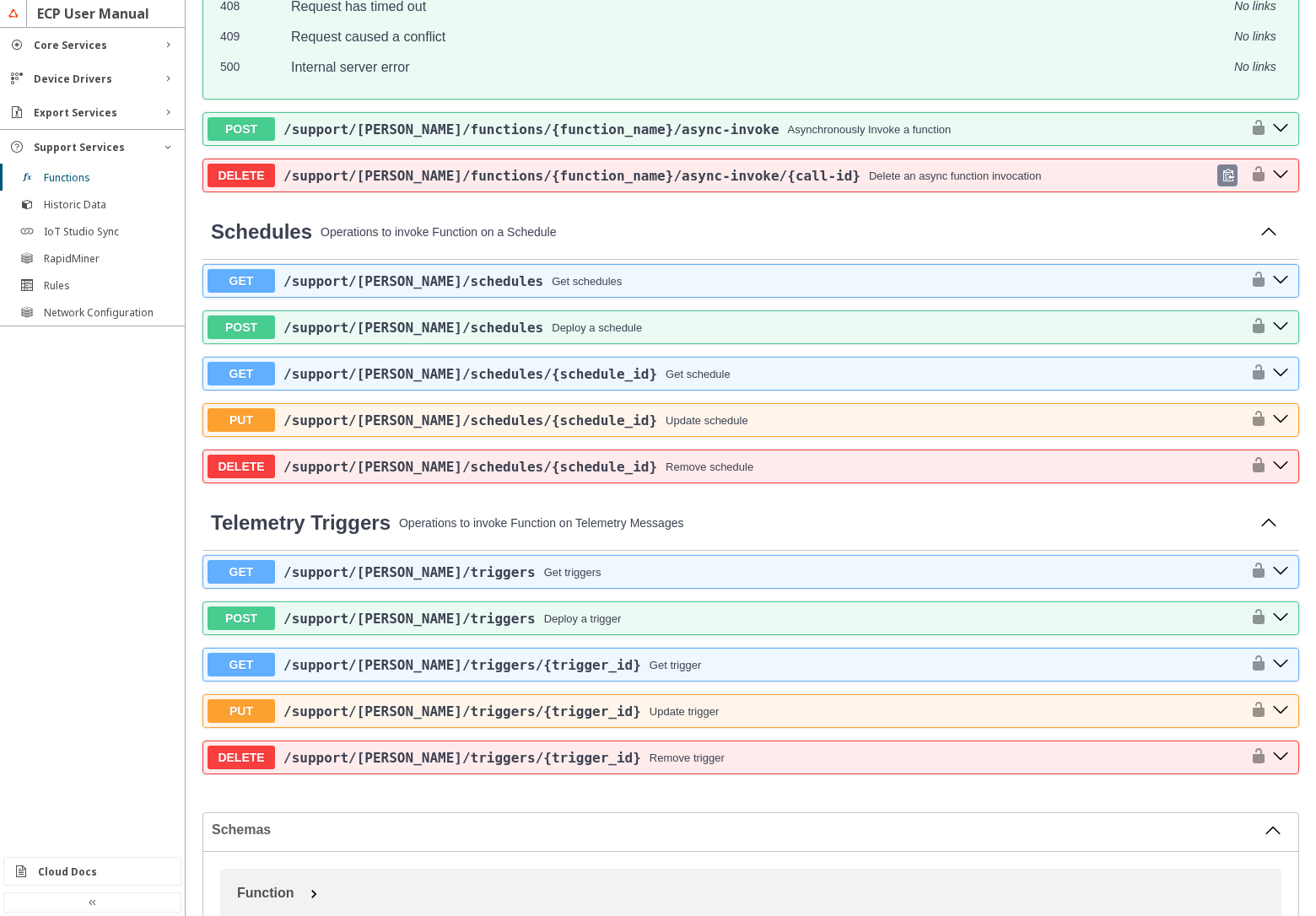
scroll to position [1721, 0]
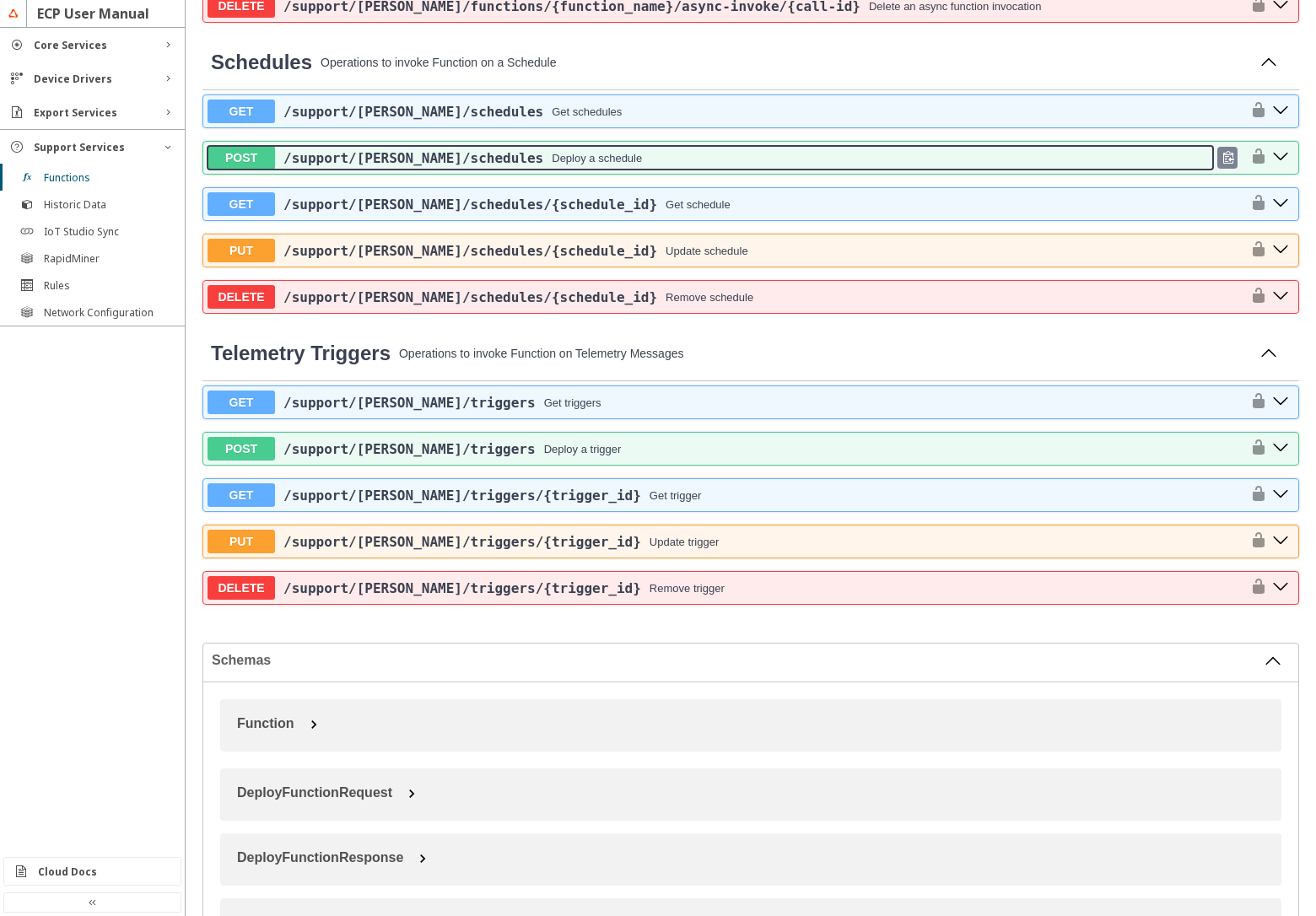
click at [702, 169] on button "POST /support /[PERSON_NAME] /schedules Deploy a schedule" at bounding box center [710, 157] width 1005 height 23
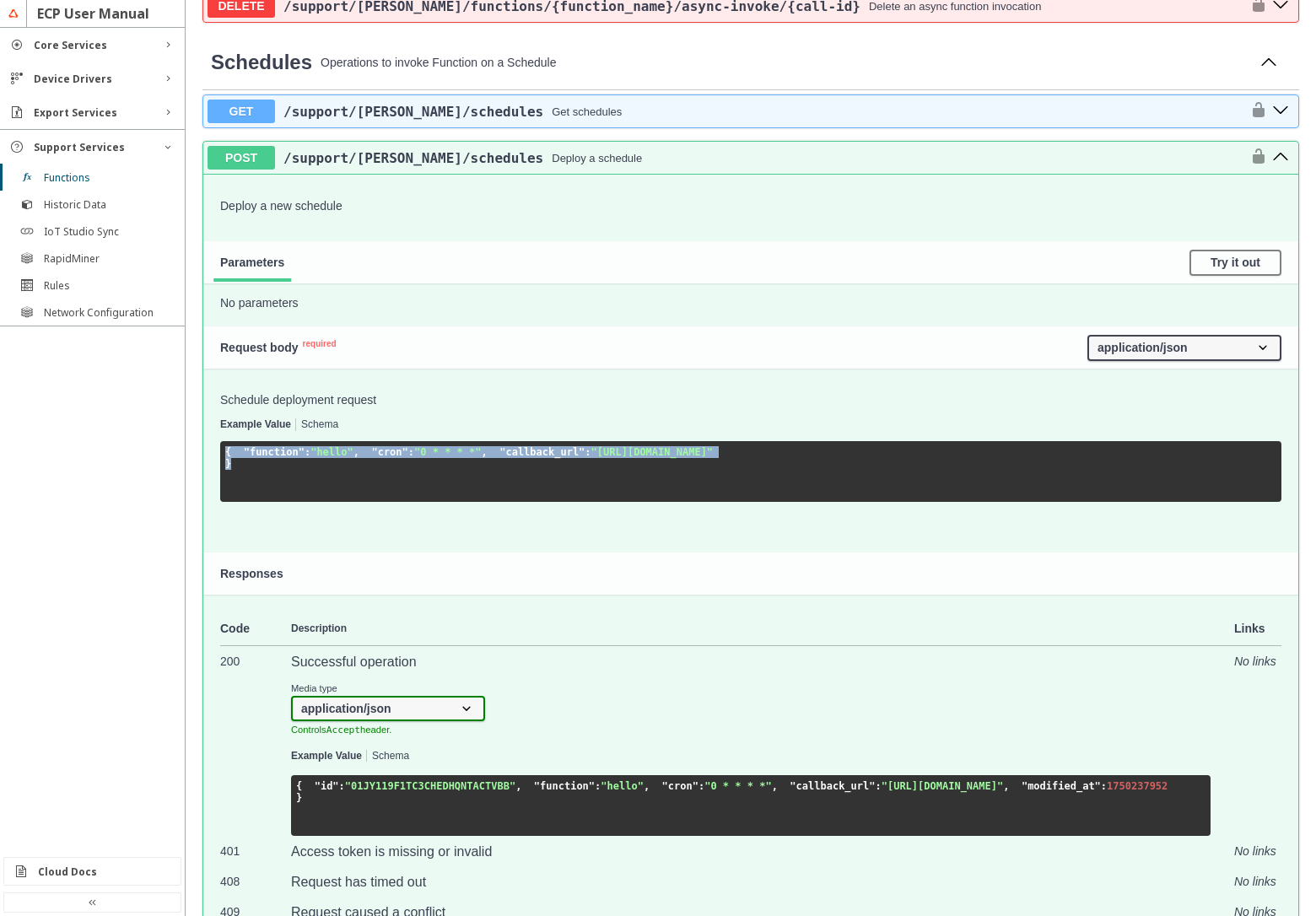
drag, startPoint x: 227, startPoint y: 639, endPoint x: 247, endPoint y: 694, distance: 58.5
click at [247, 501] on pre "{ "function" : "hello" , "cron" : "0 * * * *" , "callback_url" : "https://examp…" at bounding box center [751, 471] width 1061 height 61
copy code "{ "function" : "hello" , "cron" : "0 * * * *" , "callback_url" : "https://examp…"
drag, startPoint x: 289, startPoint y: 665, endPoint x: 700, endPoint y: 353, distance: 516.0
click at [700, 353] on div "POST /support /faas /schedules Deploy a schedule Deploy a new schedule Paramete…" at bounding box center [750, 543] width 1097 height 804
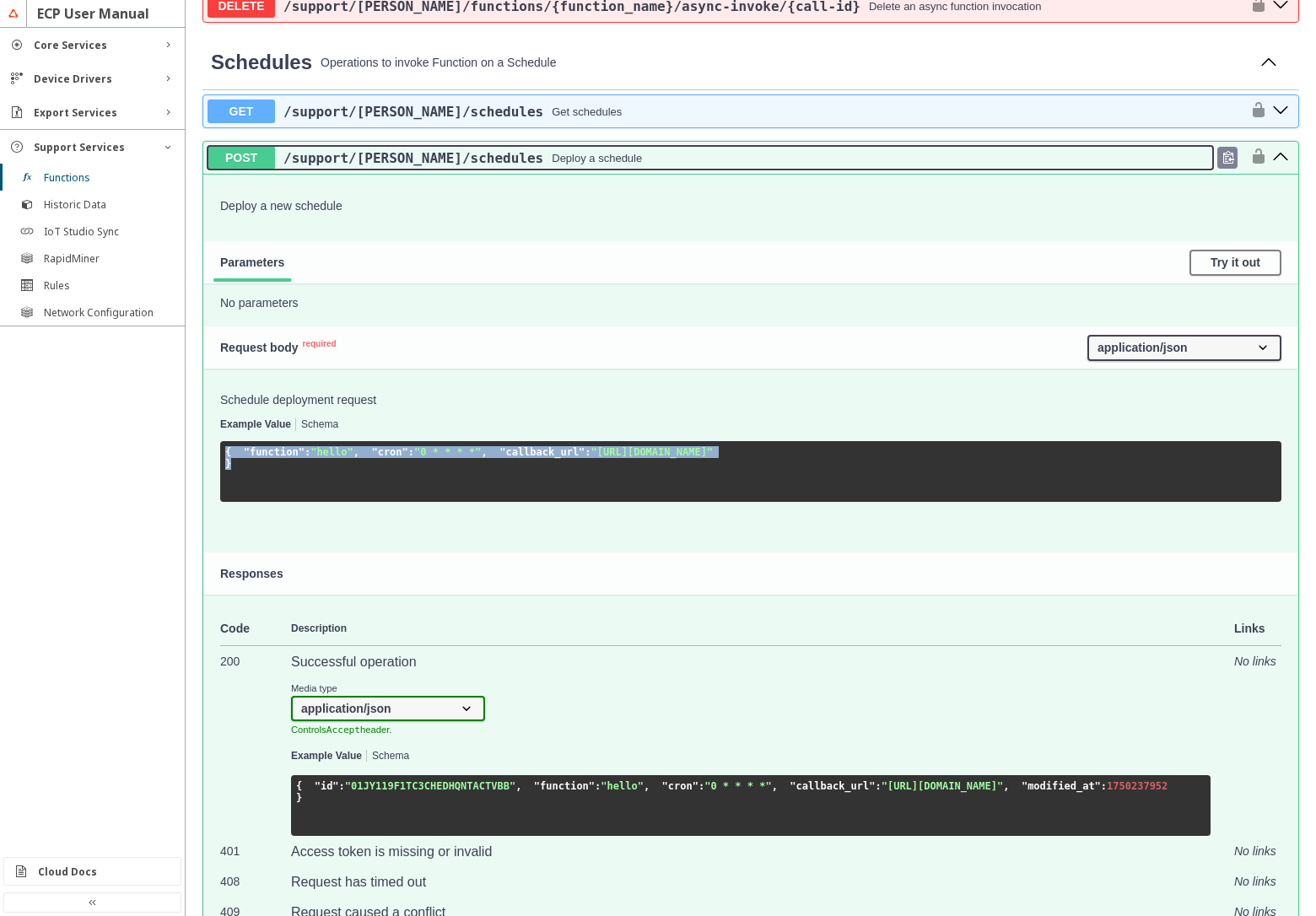
click at [709, 166] on div "/support /[PERSON_NAME] /schedules Deploy a schedule" at bounding box center [744, 158] width 938 height 16
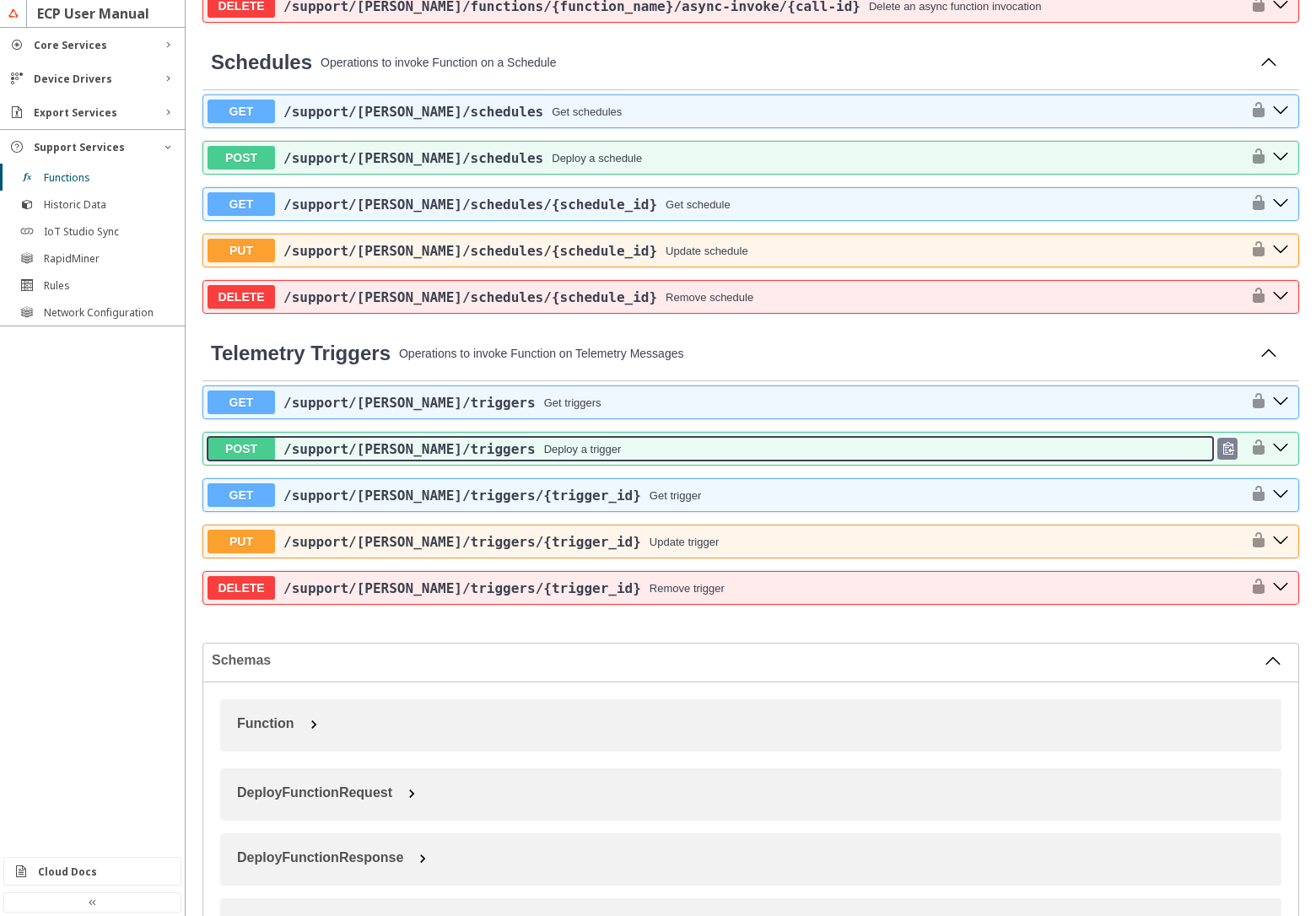
click at [708, 458] on div "/support /faas /triggers Deploy a trigger" at bounding box center [744, 449] width 938 height 16
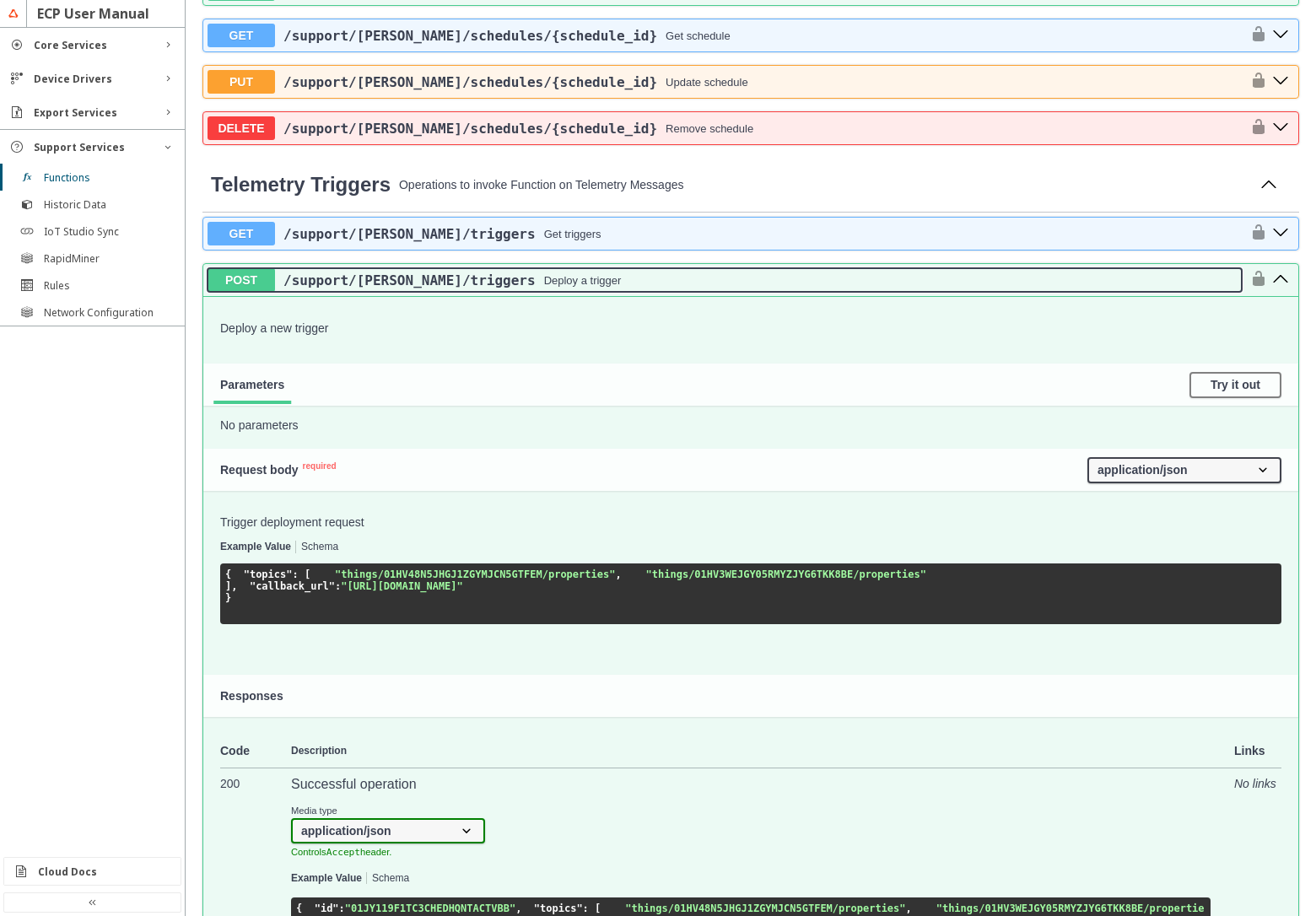
scroll to position [2025, 0]
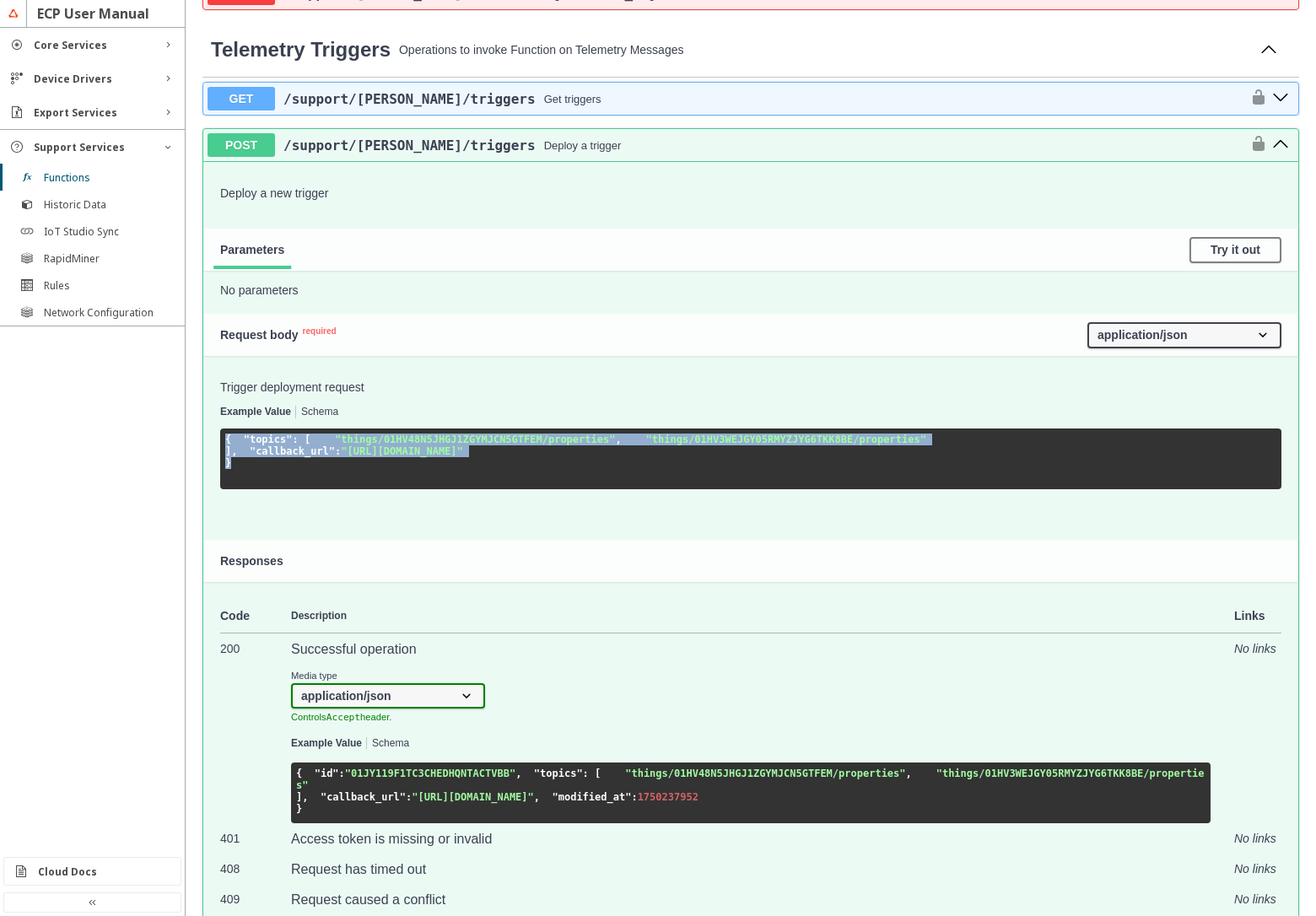
drag, startPoint x: 233, startPoint y: 701, endPoint x: 223, endPoint y: 630, distance: 71.7
click at [223, 489] on pre "{ "topics" : [ "things/01HV48N5JHGJ1ZGYMJCN5GTFEM/properties" , "things/01HV3WE…" at bounding box center [751, 458] width 1061 height 61
copy code "{ "topics" : [ "things/01HV48N5JHGJ1ZGYMJCN5GTFEM/properties" , "things/01HV3WE…"
click at [333, 418] on button "Schema" at bounding box center [319, 413] width 37 height 12
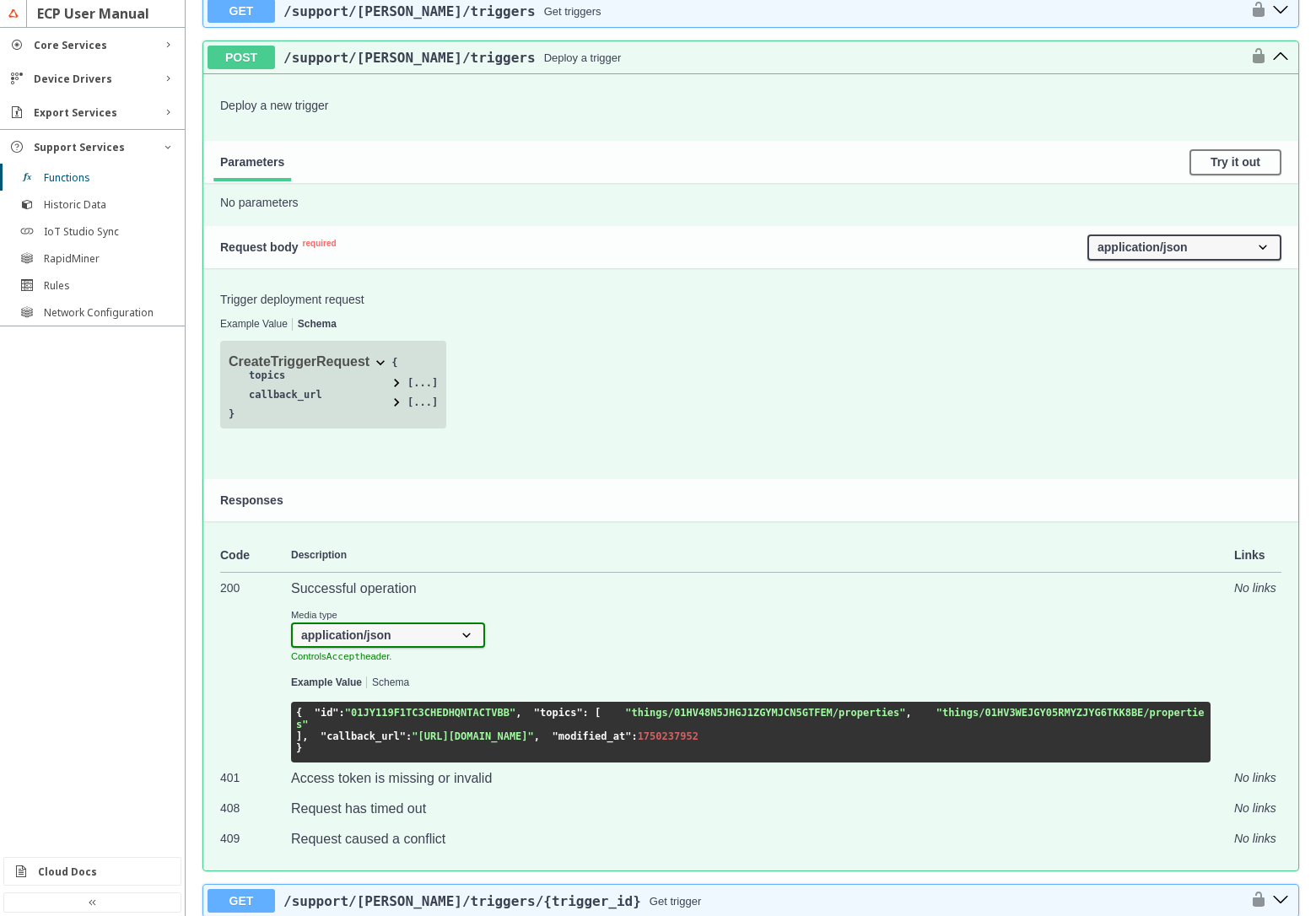
scroll to position [2227, 0]
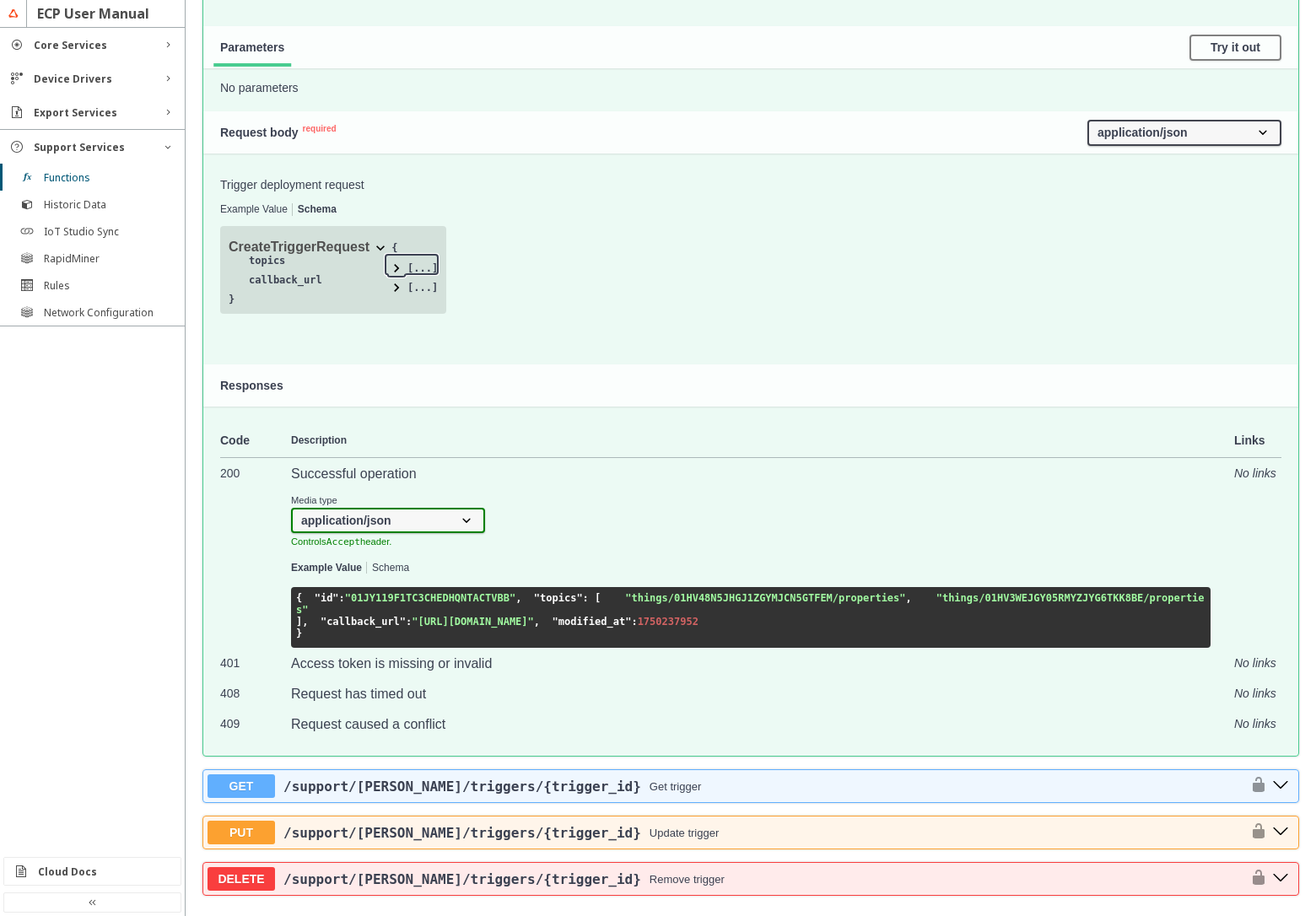
click at [397, 277] on span at bounding box center [397, 268] width 17 height 17
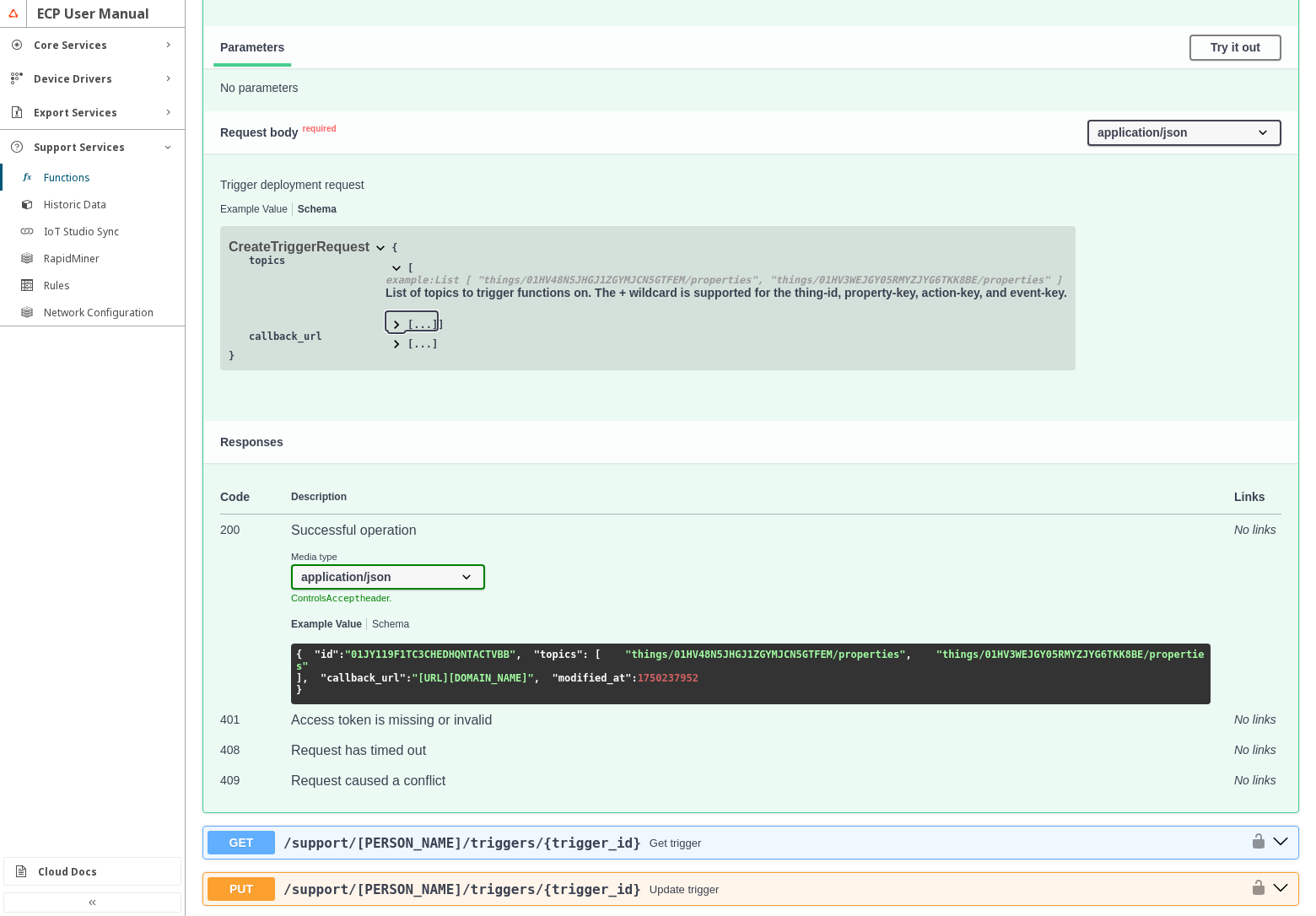
click at [400, 333] on span at bounding box center [397, 325] width 17 height 17
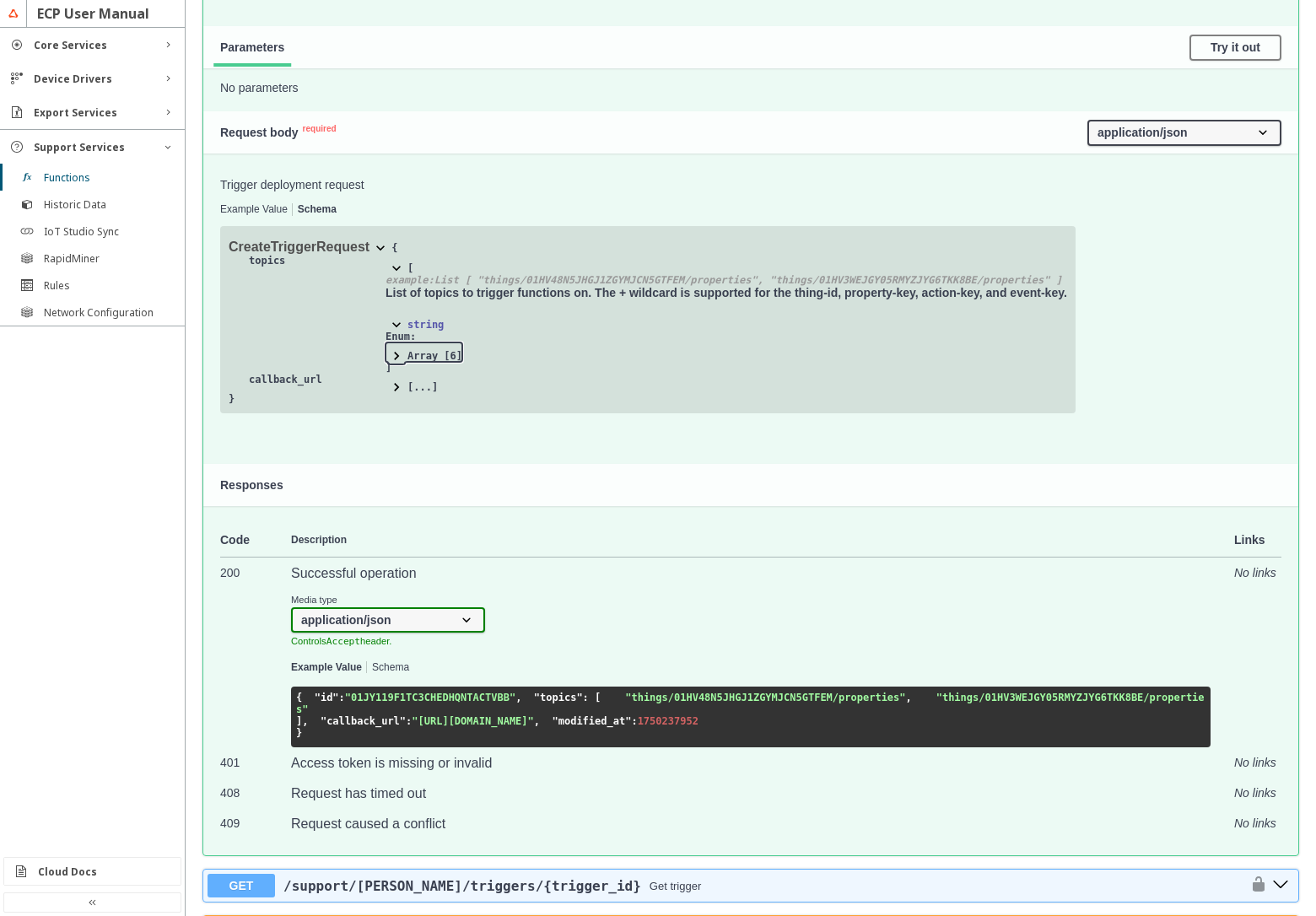
click at [396, 365] on span at bounding box center [397, 356] width 17 height 17
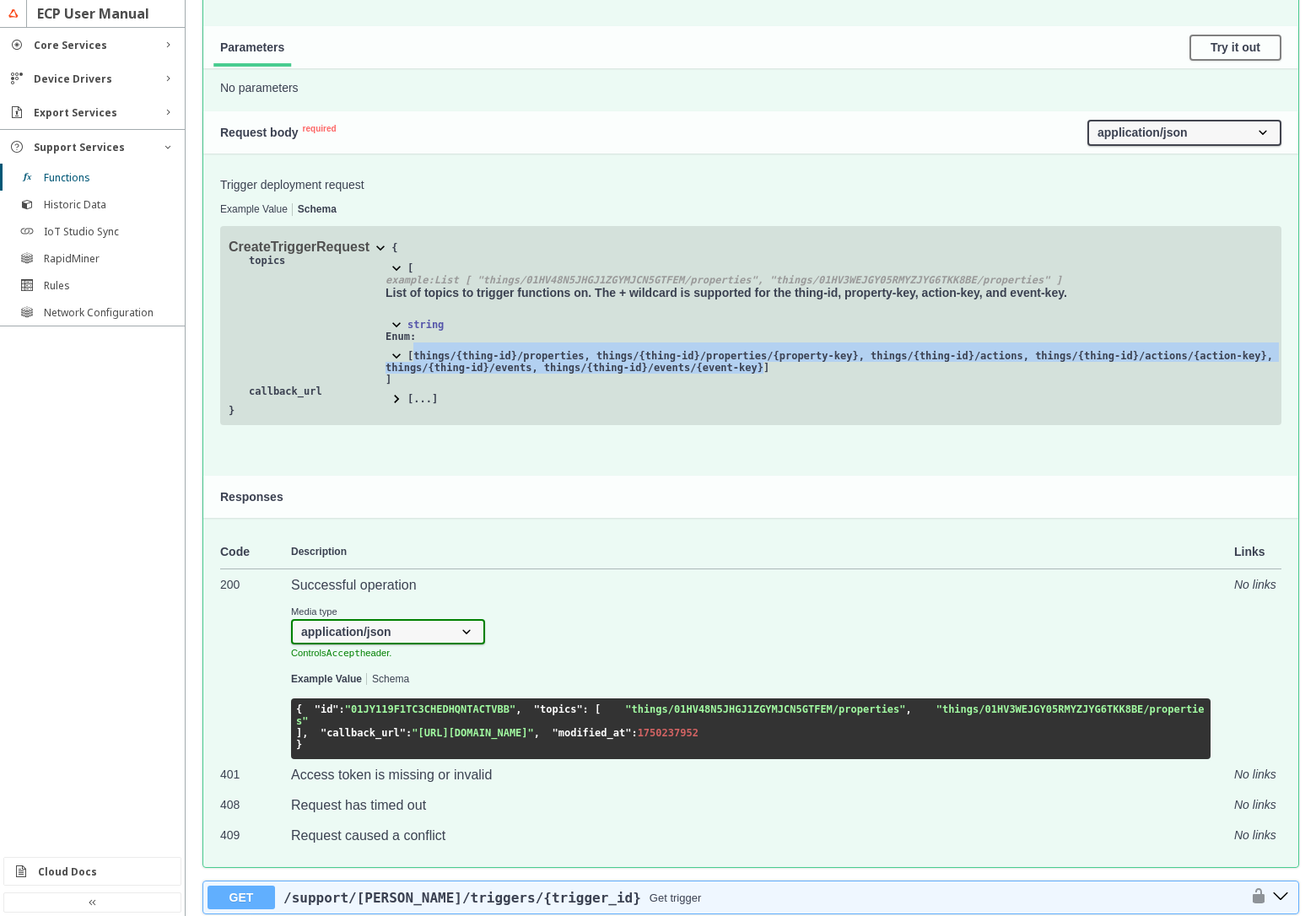
drag, startPoint x: 801, startPoint y: 555, endPoint x: 419, endPoint y: 544, distance: 382.2
click at [419, 373] on span "[ things/{thing-id}/properties, things/{thing-id}/properties/{property-key}, th…" at bounding box center [829, 361] width 888 height 23
copy span "things/{thing-id}/properties, things/{thing-id}/properties/{property-key}, thin…"
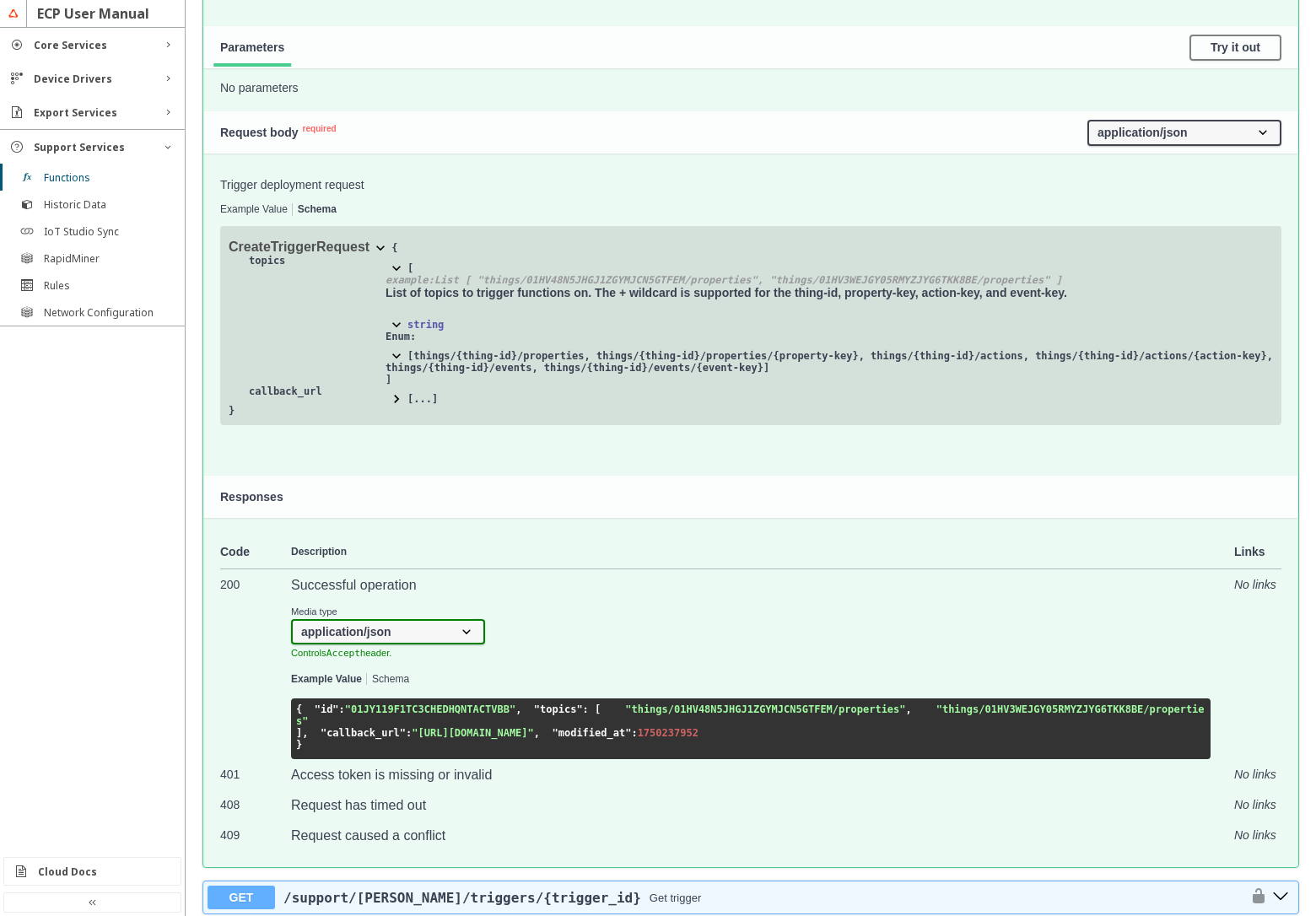
click at [1121, 415] on div "https://openapi.swx.altairone.com/static/media/support-functions.f59e433dd53afd…" at bounding box center [751, 325] width 1061 height 199
drag, startPoint x: 596, startPoint y: 479, endPoint x: 1077, endPoint y: 485, distance: 481.0
click at [1077, 299] on p "List of topics to trigger functions on. The + wildcard is supported for the thi…" at bounding box center [829, 292] width 888 height 14
copy p "The + wildcard is supported for the thing-id, property-key, action-key, and eve…"
